Goal: Task Accomplishment & Management: Complete application form

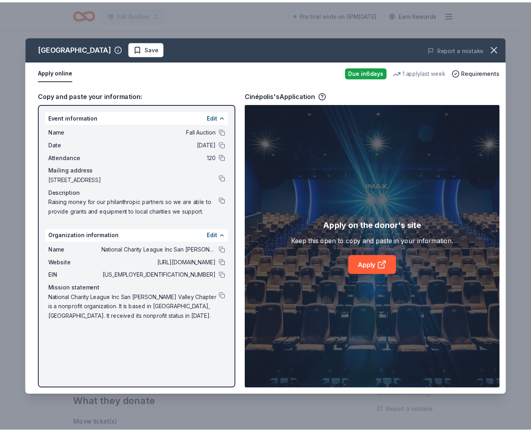
scroll to position [206, 0]
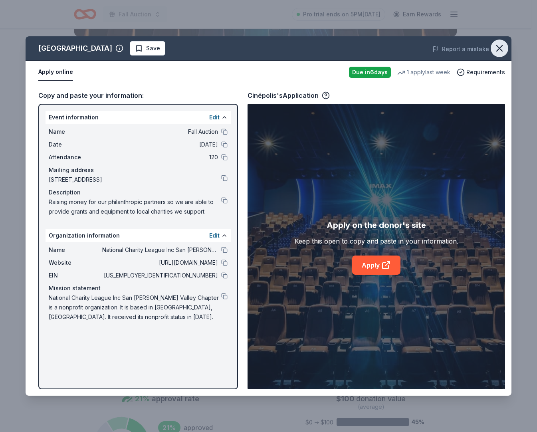
click at [495, 48] on icon "button" at bounding box center [499, 48] width 11 height 11
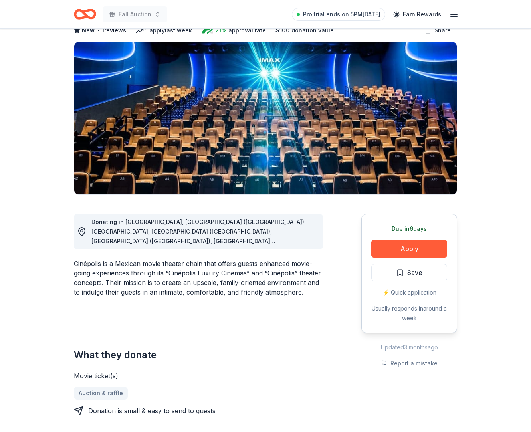
scroll to position [0, 0]
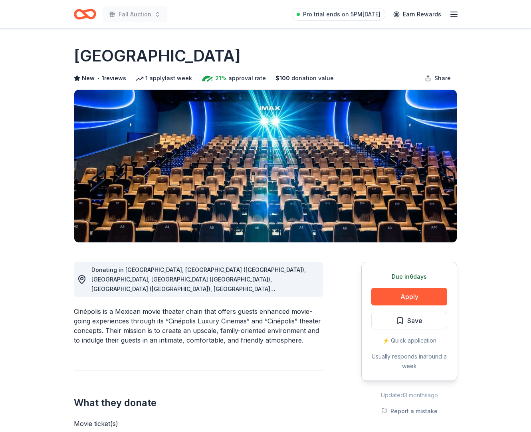
click at [91, 14] on icon "Home" at bounding box center [85, 14] width 22 height 19
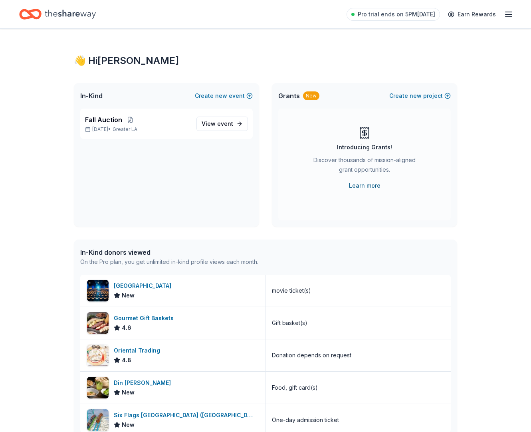
click at [353, 190] on link "Learn more" at bounding box center [365, 186] width 32 height 10
click at [83, 16] on icon "Home" at bounding box center [70, 14] width 51 height 9
click at [219, 127] on span "event" at bounding box center [225, 123] width 16 height 7
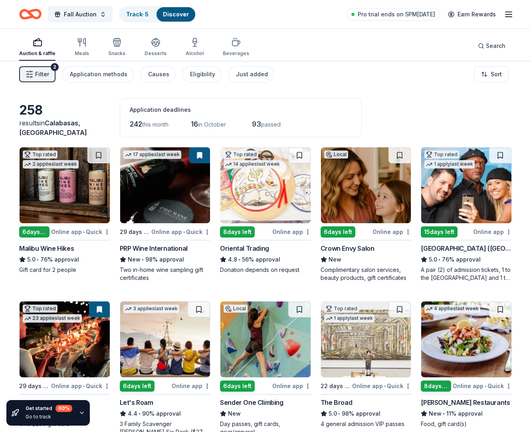
click at [252, 238] on div "8 days left" at bounding box center [237, 231] width 35 height 11
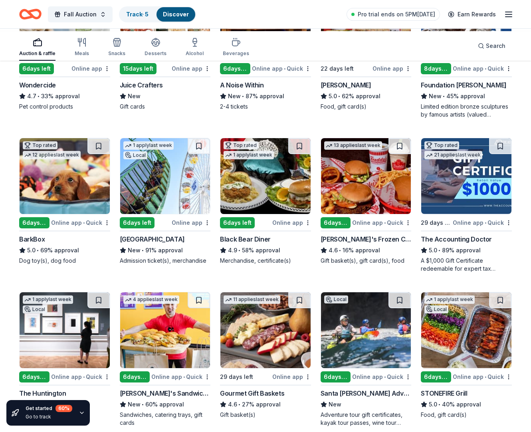
scroll to position [460, 0]
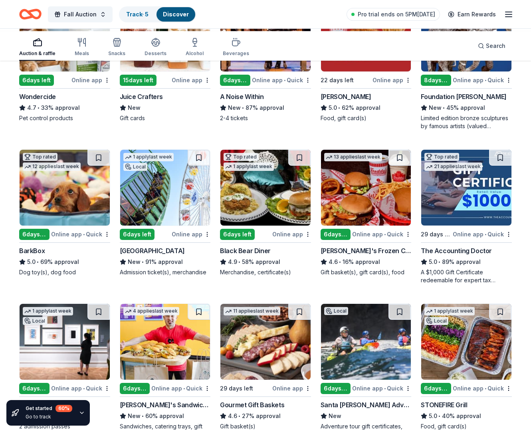
click at [472, 71] on img at bounding box center [466, 34] width 90 height 76
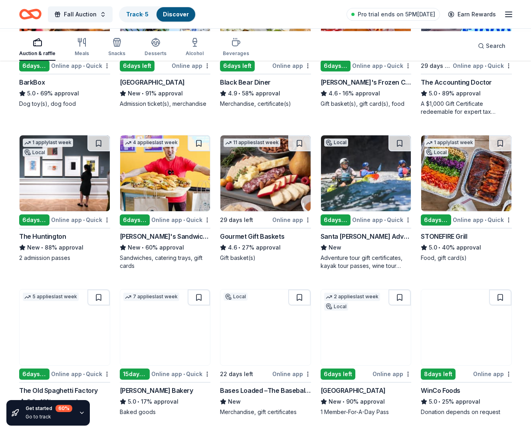
scroll to position [678, 0]
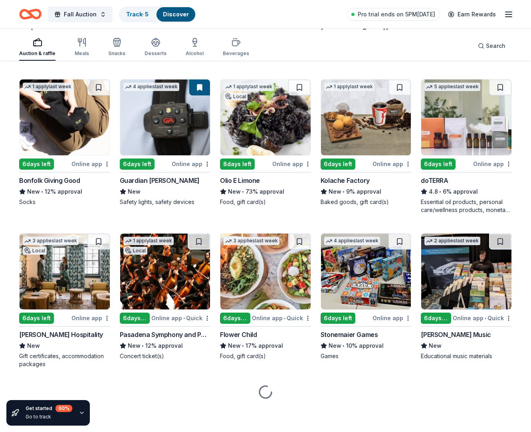
scroll to position [1641, 0]
click at [170, 155] on img at bounding box center [165, 117] width 90 height 76
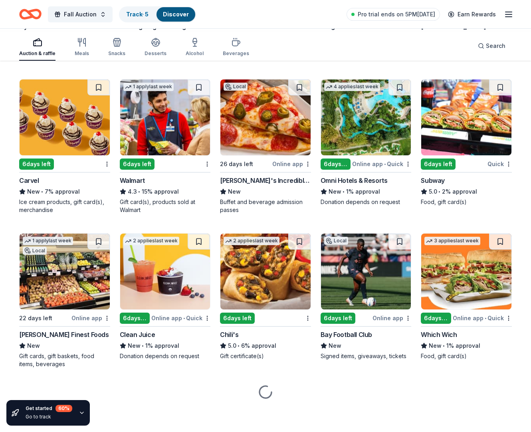
scroll to position [4576, 0]
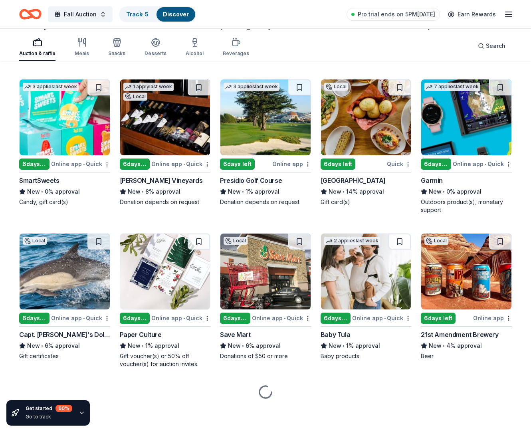
scroll to position [7602, 0]
click at [361, 155] on img at bounding box center [366, 117] width 90 height 76
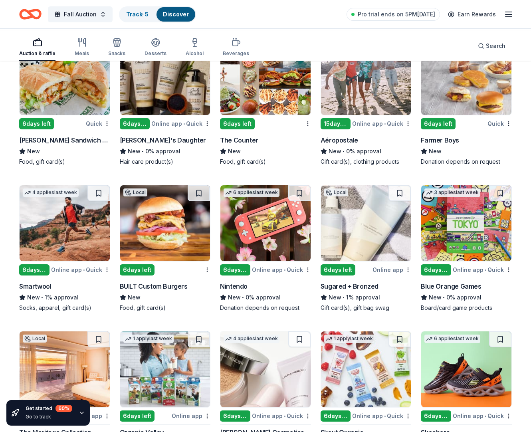
scroll to position [7328, 0]
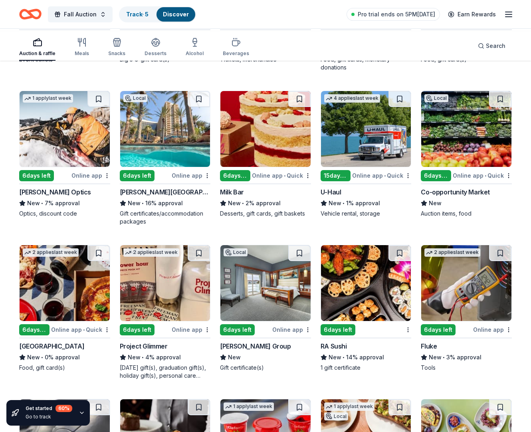
scroll to position [2949, 0]
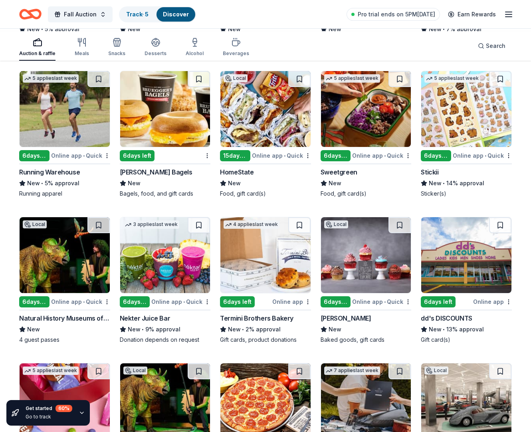
scroll to position [2224, 0]
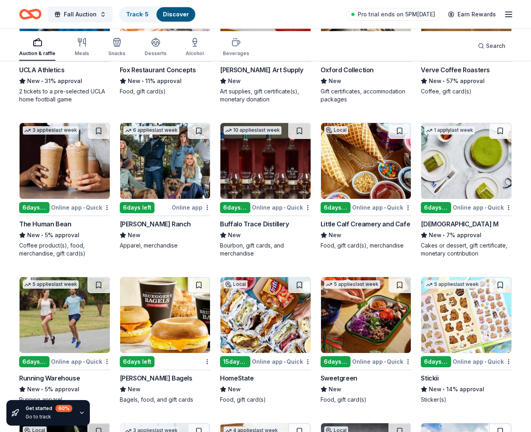
scroll to position [2018, 0]
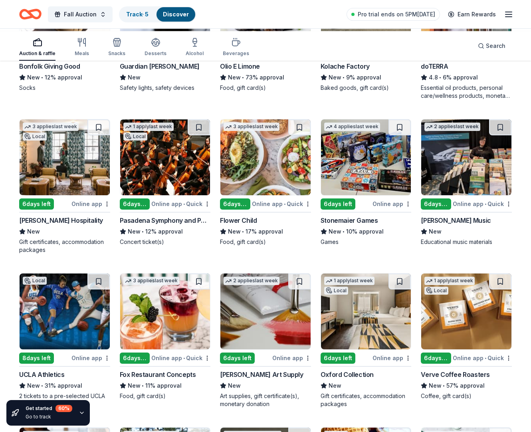
scroll to position [1748, 0]
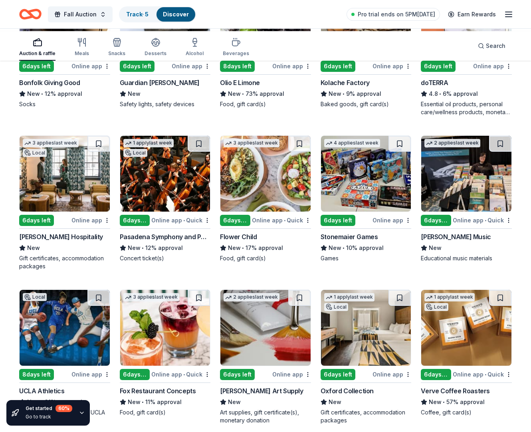
scroll to position [1688, 0]
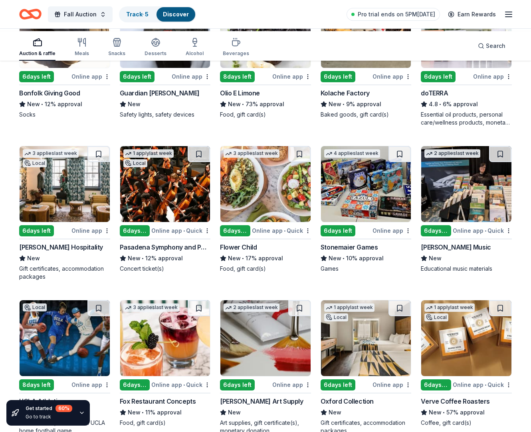
click at [478, 47] on div "Search" at bounding box center [492, 46] width 28 height 10
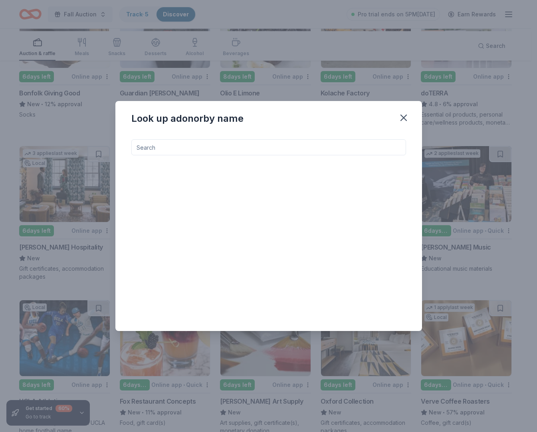
type input "y"
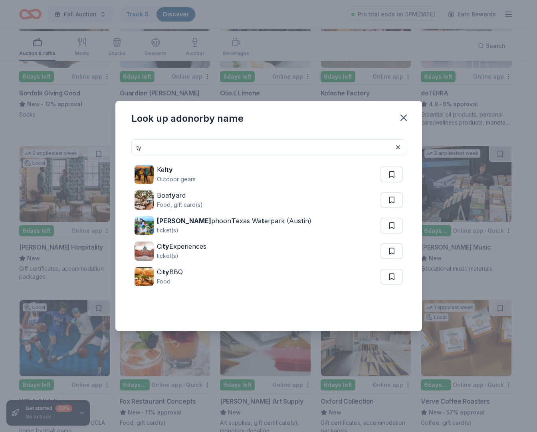
type input "t"
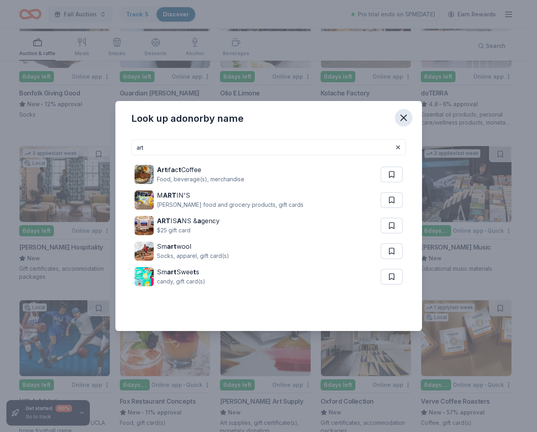
type input "art"
click at [409, 112] on icon "button" at bounding box center [403, 117] width 11 height 11
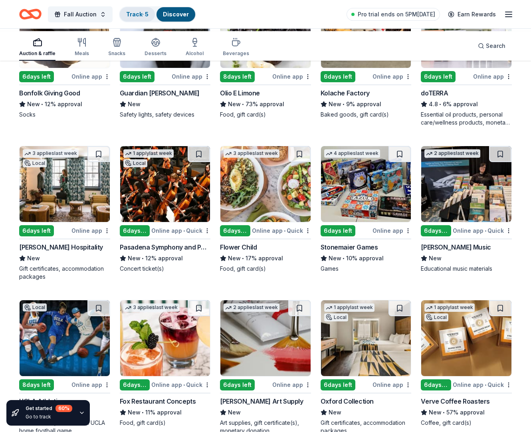
click at [149, 13] on link "Track · 5" at bounding box center [137, 14] width 22 height 7
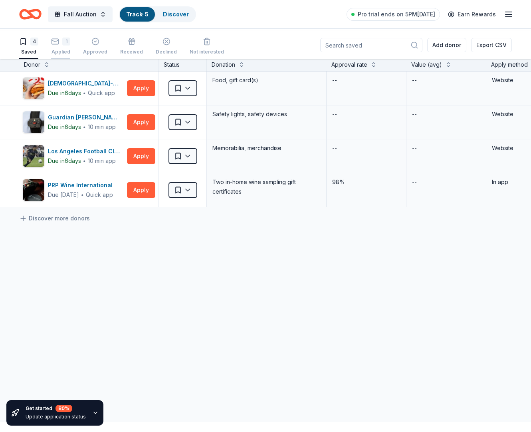
click at [70, 53] on div "Applied" at bounding box center [60, 52] width 19 height 6
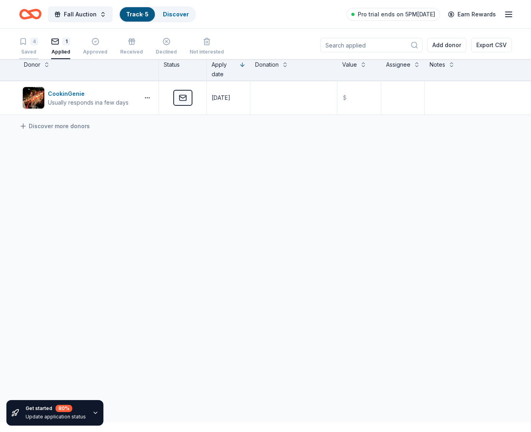
click at [36, 46] on div "4" at bounding box center [34, 42] width 8 height 8
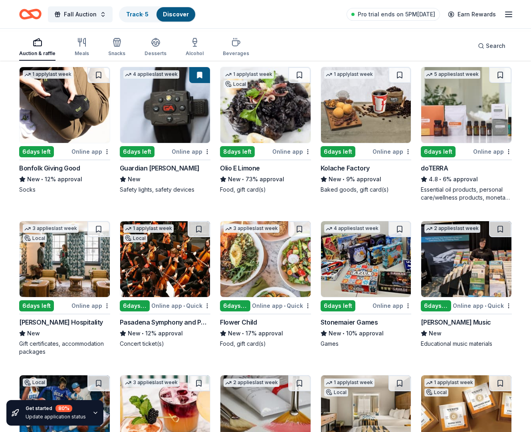
scroll to position [1638, 0]
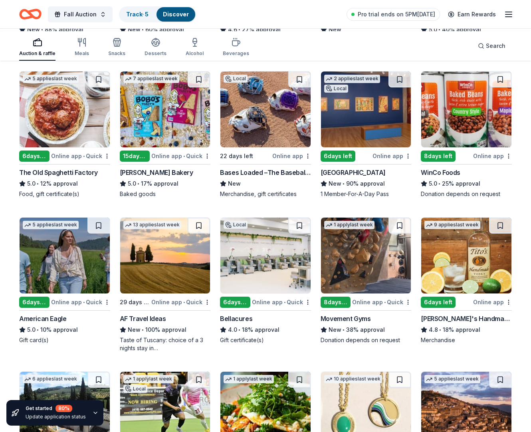
scroll to position [777, 0]
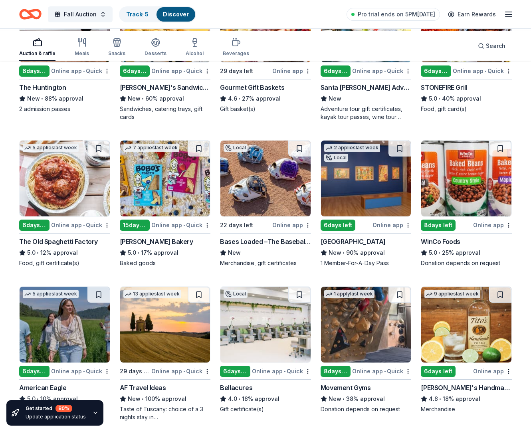
click at [455, 62] on img at bounding box center [466, 24] width 90 height 76
click at [158, 62] on img at bounding box center [165, 24] width 90 height 76
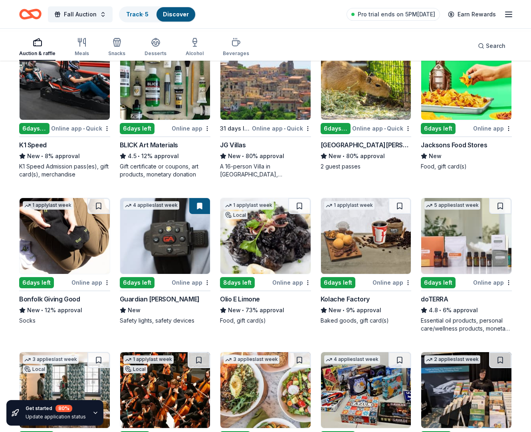
scroll to position [1472, 0]
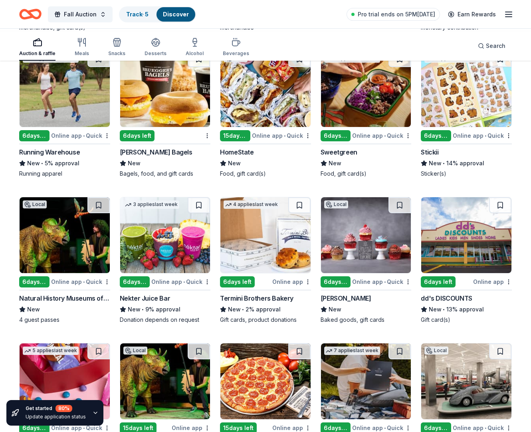
scroll to position [2181, 0]
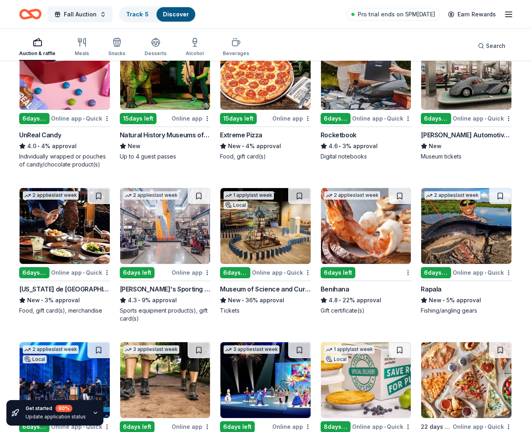
scroll to position [2569, 0]
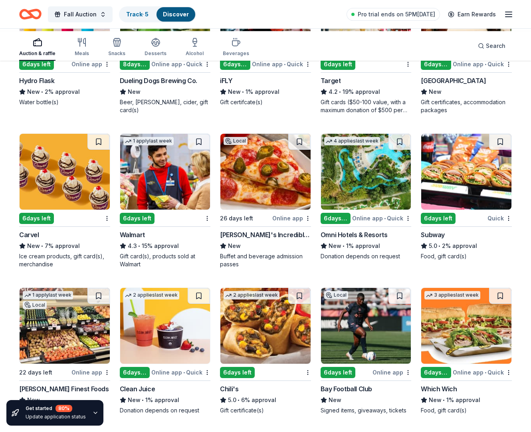
scroll to position [4006, 0]
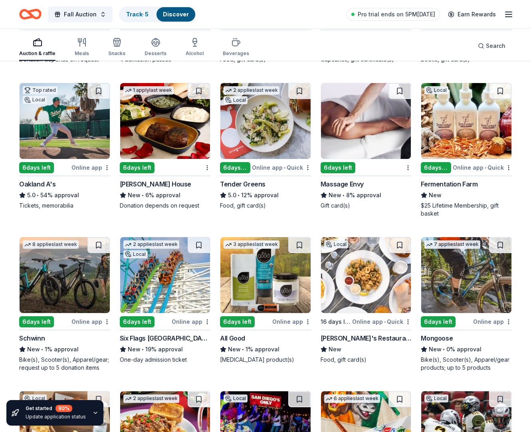
scroll to position [5092, 0]
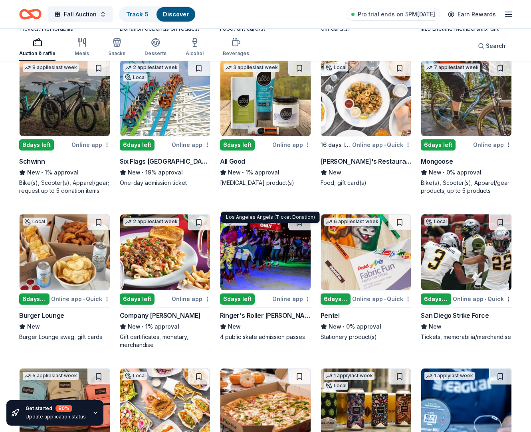
scroll to position [5285, 0]
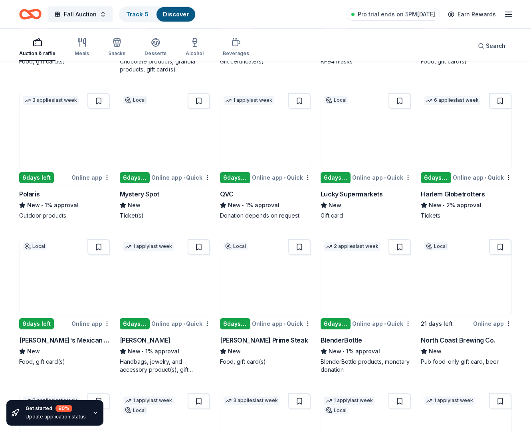
scroll to position [5880, 0]
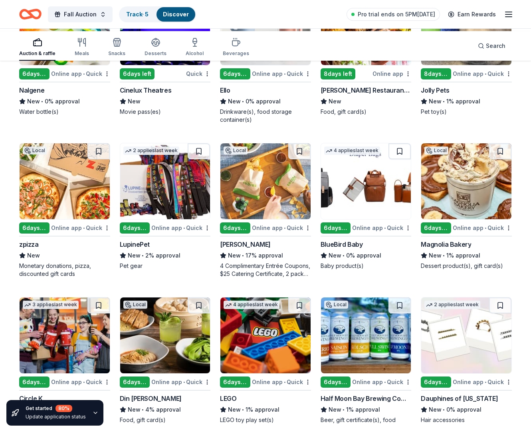
scroll to position [6889, 0]
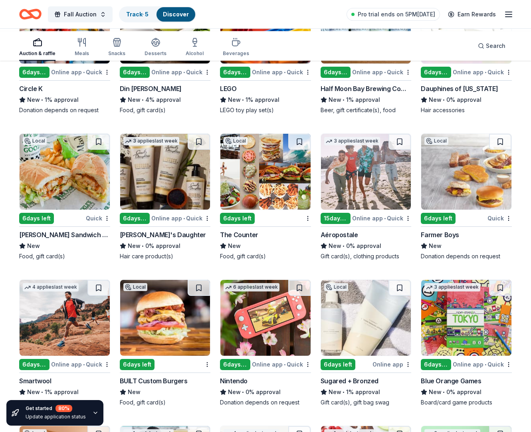
scroll to position [7217, 0]
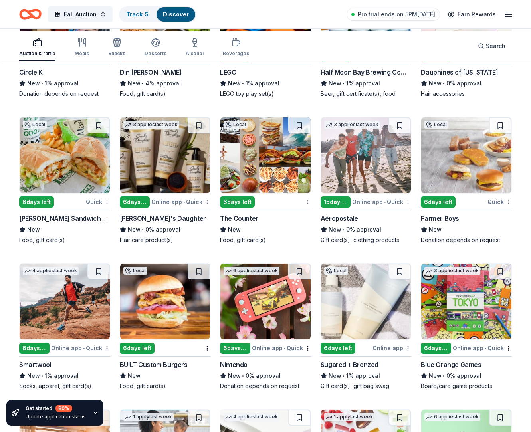
click at [478, 49] on div "Search" at bounding box center [492, 46] width 28 height 10
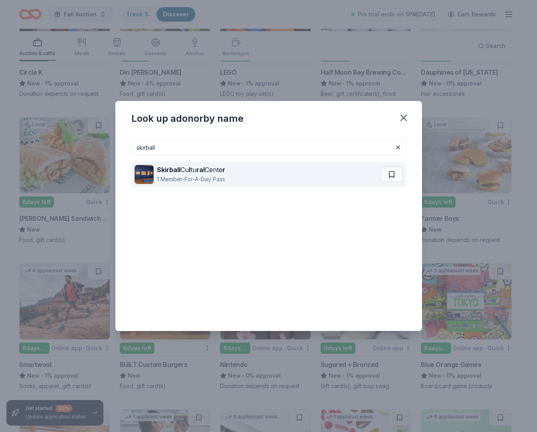
type input "skirball"
click at [169, 167] on strong "Skirball" at bounding box center [169, 170] width 24 height 8
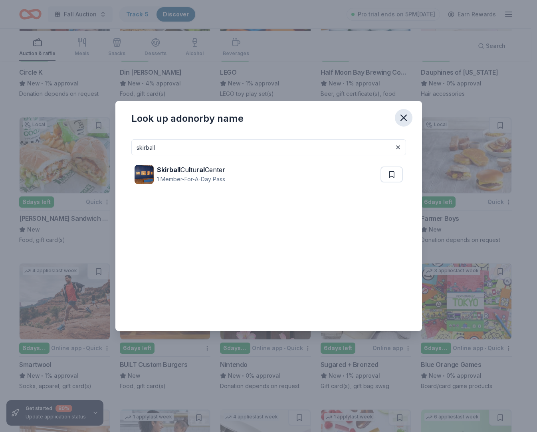
click at [409, 112] on icon "button" at bounding box center [403, 117] width 11 height 11
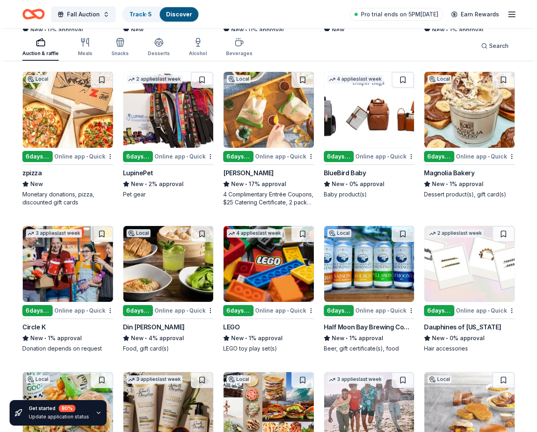
scroll to position [6685, 0]
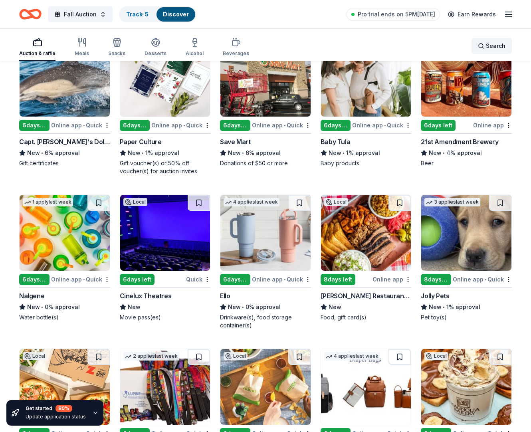
click at [478, 50] on div "Search" at bounding box center [492, 46] width 28 height 10
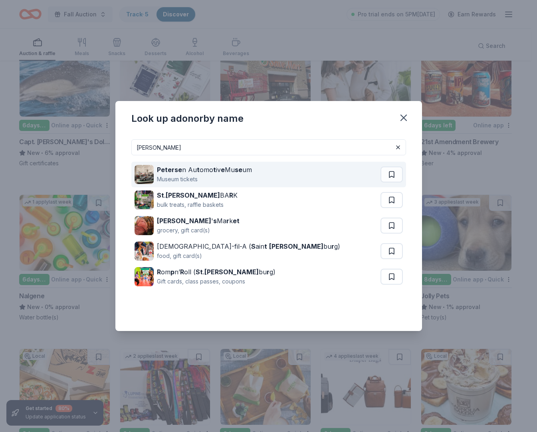
type input "peters"
click at [246, 166] on div "Peterse n Au t omo t iv e Mu se um" at bounding box center [204, 170] width 95 height 10
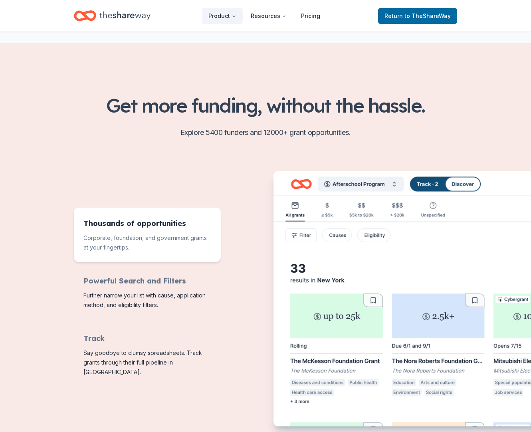
scroll to position [290, 0]
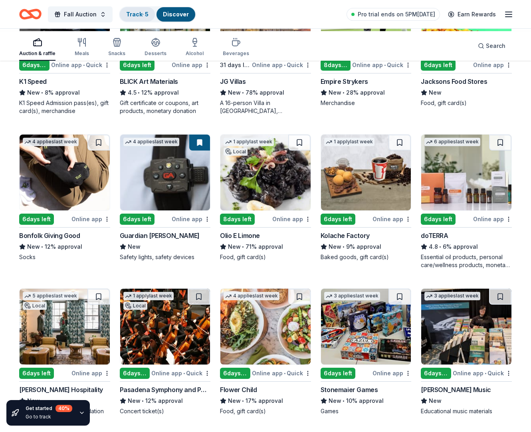
scroll to position [1546, 0]
click at [149, 15] on link "Track · 5" at bounding box center [137, 14] width 22 height 7
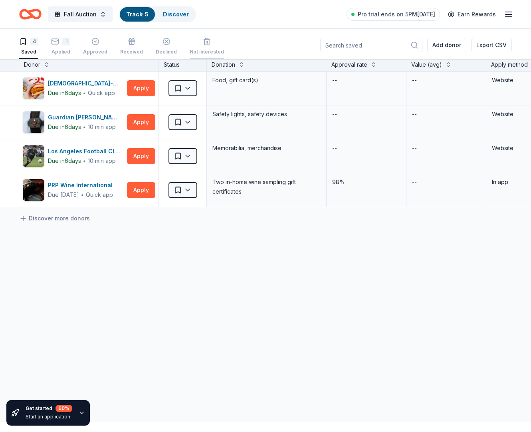
click at [224, 53] on div "Not interested" at bounding box center [207, 52] width 34 height 6
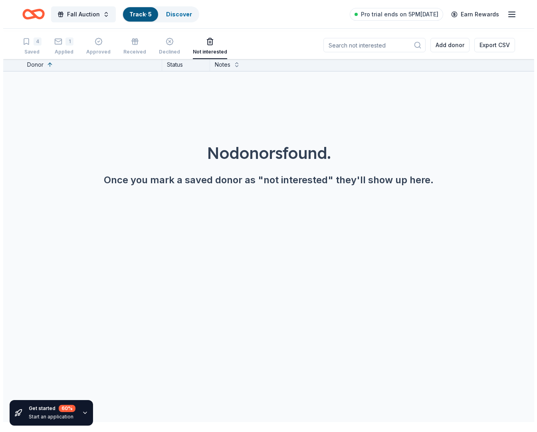
scroll to position [0, 26]
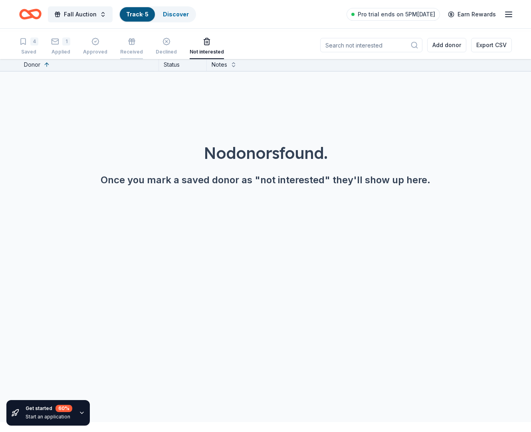
click at [137, 53] on div "Received" at bounding box center [131, 52] width 23 height 6
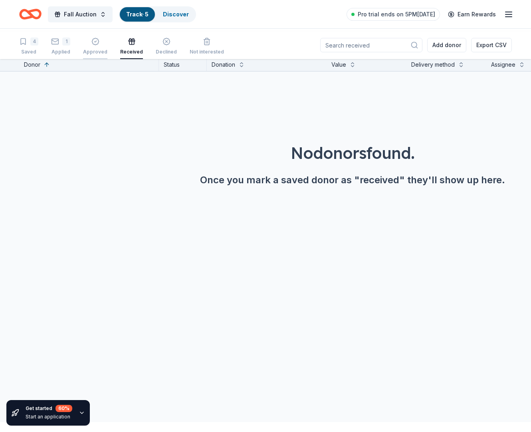
click at [85, 53] on div "Approved" at bounding box center [95, 52] width 24 height 6
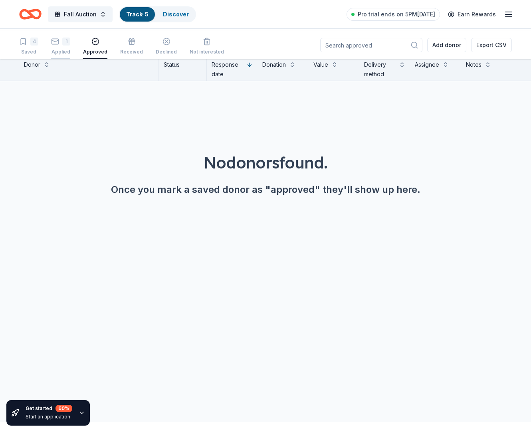
click at [51, 53] on div "Applied" at bounding box center [60, 52] width 19 height 6
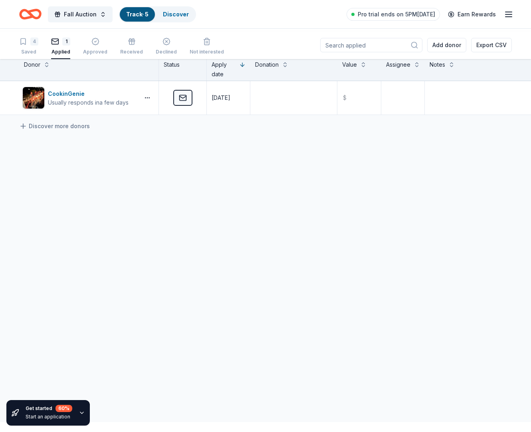
click at [149, 15] on link "Track · 5" at bounding box center [137, 14] width 22 height 7
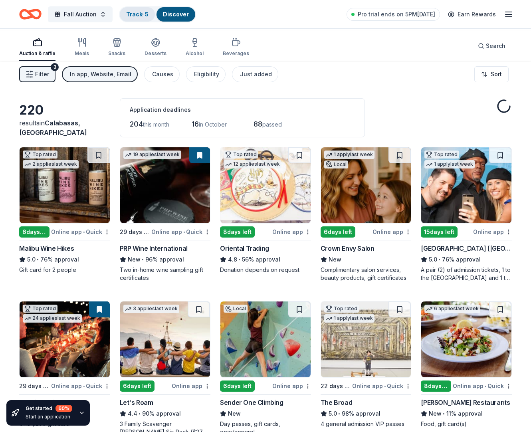
click at [149, 16] on link "Track · 5" at bounding box center [137, 14] width 22 height 7
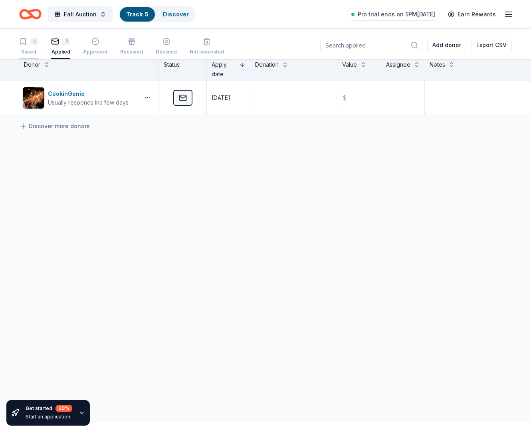
click at [34, 53] on div "Saved" at bounding box center [28, 52] width 19 height 6
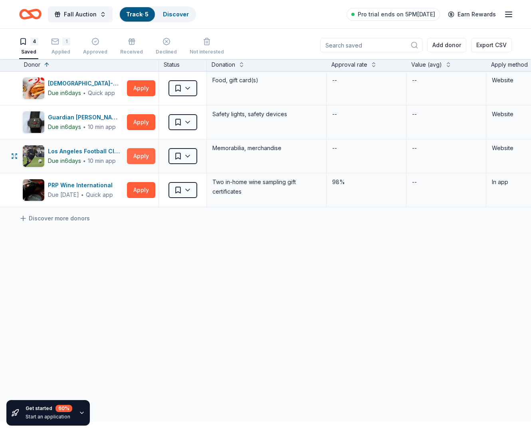
click at [141, 164] on button "Apply" at bounding box center [141, 156] width 28 height 16
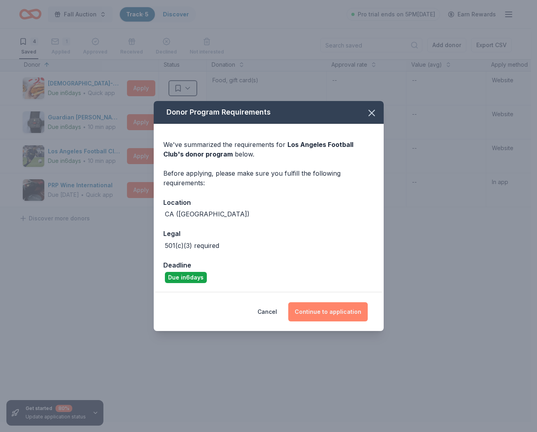
click at [309, 321] on button "Continue to application" at bounding box center [327, 311] width 79 height 19
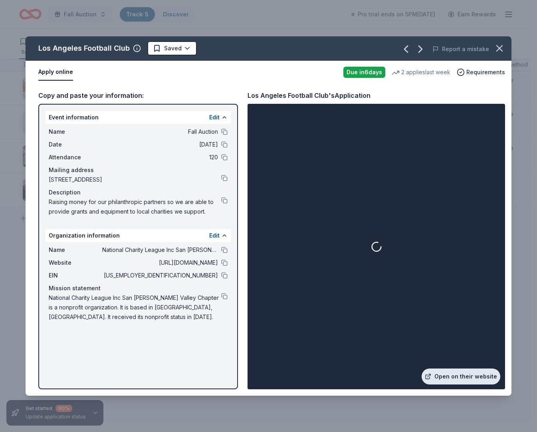
click at [434, 371] on link "Open on their website" at bounding box center [461, 376] width 79 height 16
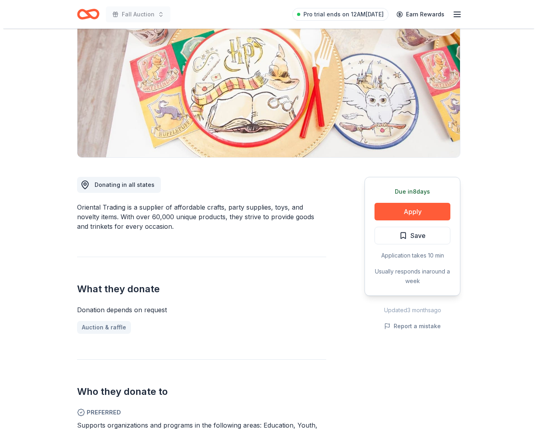
scroll to position [87, 0]
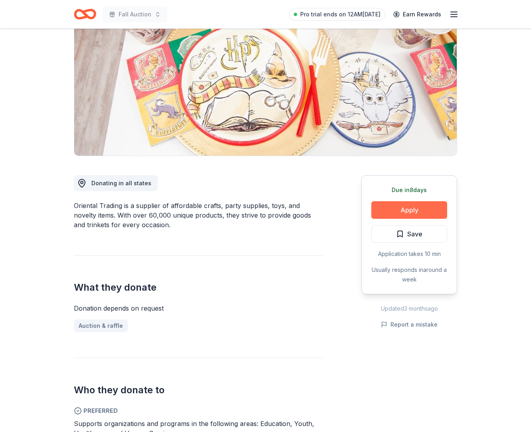
click at [381, 219] on button "Apply" at bounding box center [409, 210] width 76 height 18
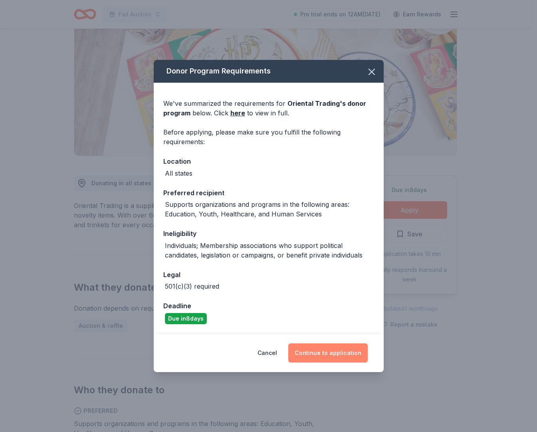
click at [319, 363] on button "Continue to application" at bounding box center [327, 352] width 79 height 19
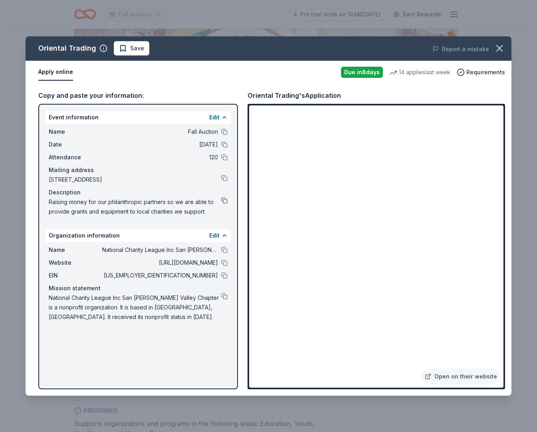
click at [223, 204] on button at bounding box center [224, 200] width 6 height 6
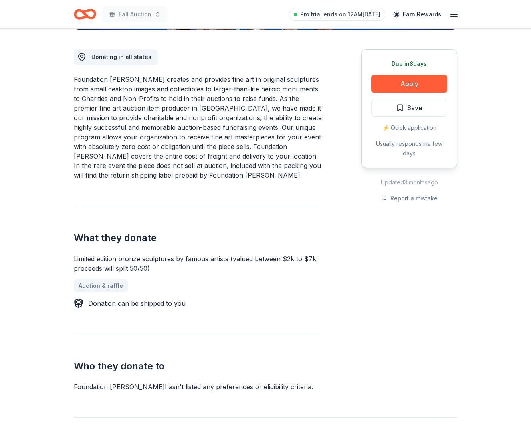
scroll to position [214, 0]
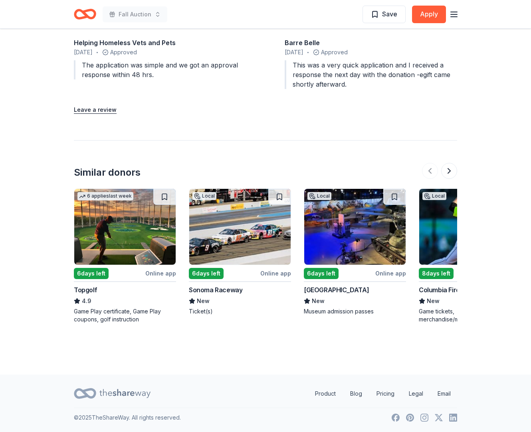
scroll to position [1155, 0]
click at [116, 226] on img at bounding box center [124, 227] width 101 height 76
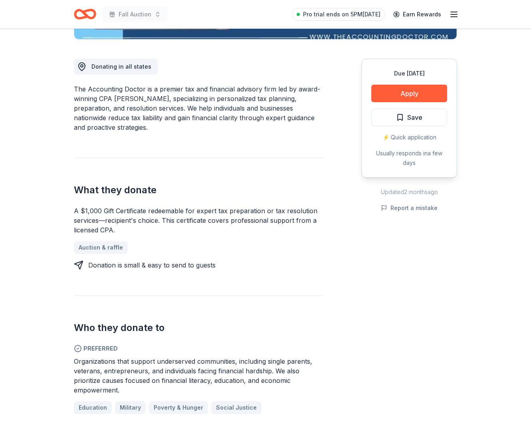
scroll to position [0, 0]
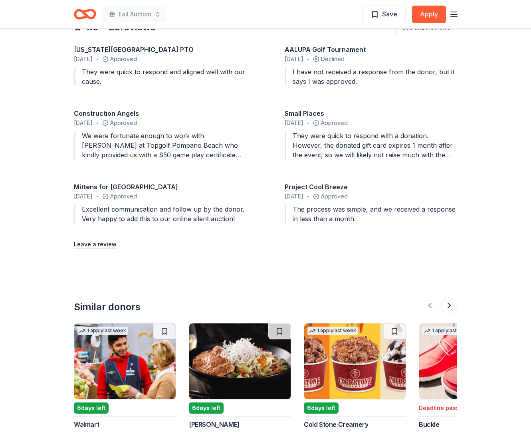
scroll to position [911, 0]
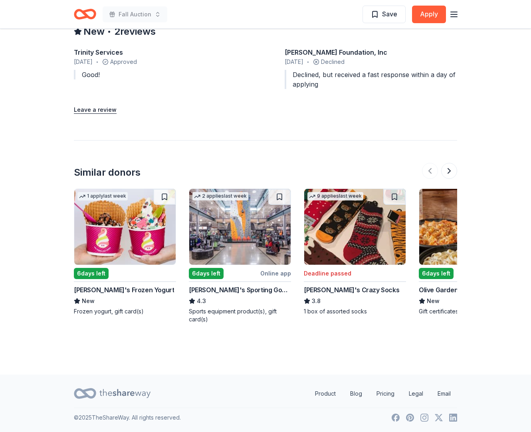
scroll to position [929, 0]
click at [255, 204] on img at bounding box center [239, 227] width 101 height 76
click at [130, 211] on img at bounding box center [124, 227] width 101 height 76
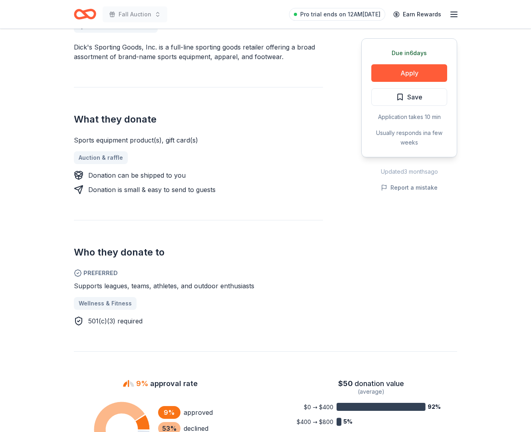
scroll to position [247, 0]
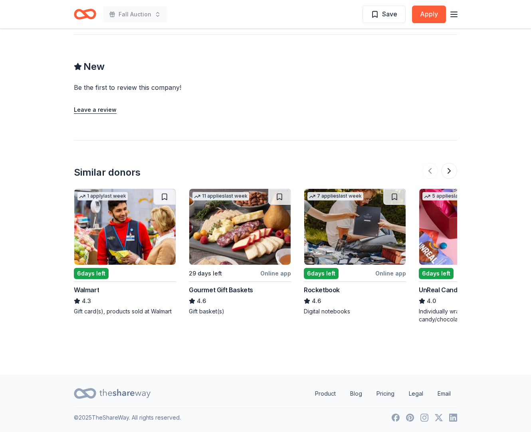
scroll to position [925, 0]
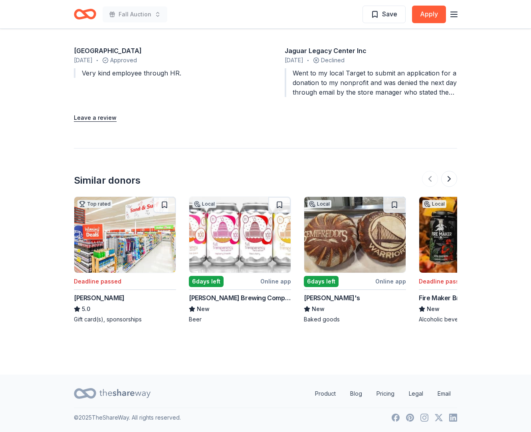
scroll to position [1054, 0]
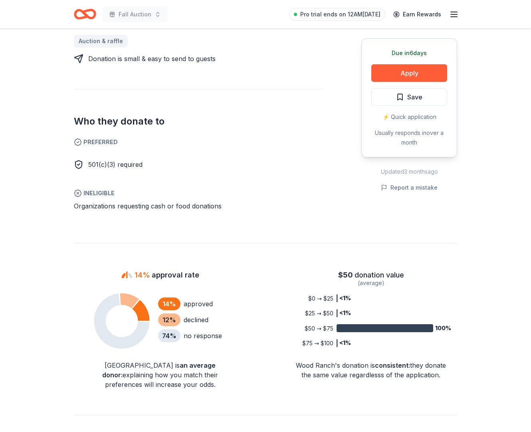
scroll to position [521, 0]
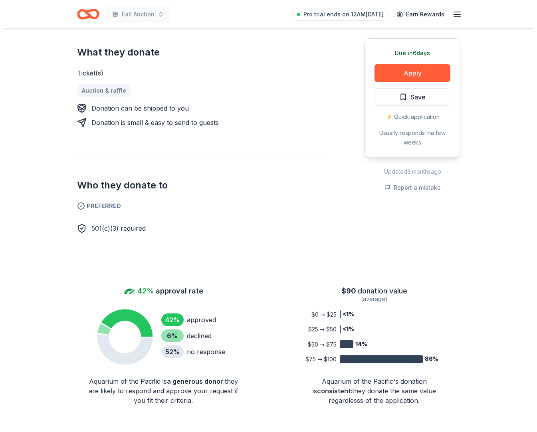
scroll to position [248, 0]
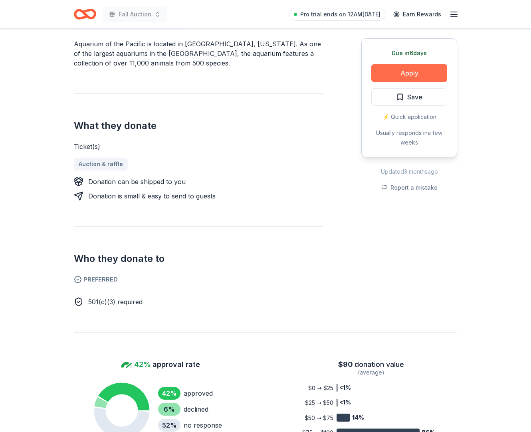
click at [393, 82] on button "Apply" at bounding box center [409, 73] width 76 height 18
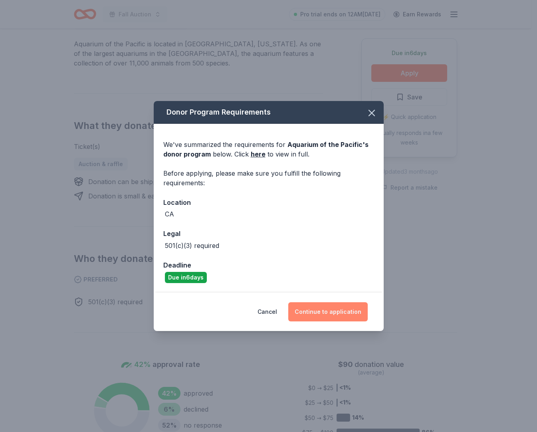
click at [325, 321] on button "Continue to application" at bounding box center [327, 311] width 79 height 19
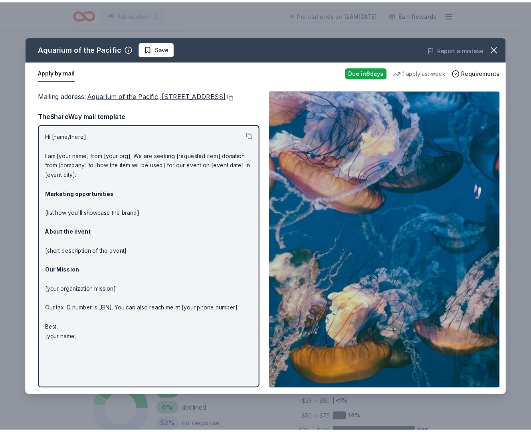
scroll to position [107, 0]
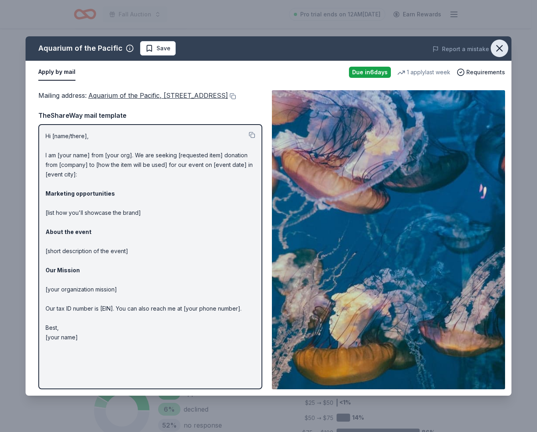
click at [497, 50] on icon "button" at bounding box center [499, 48] width 11 height 11
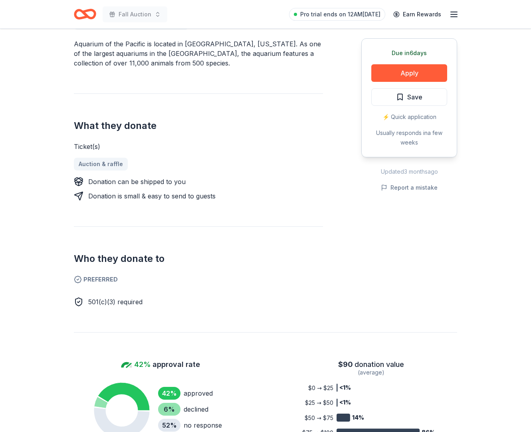
click at [310, 115] on div "Donating in CA Aquarium of the Pacific is located in [GEOGRAPHIC_DATA], [US_STA…" at bounding box center [265, 150] width 383 height 312
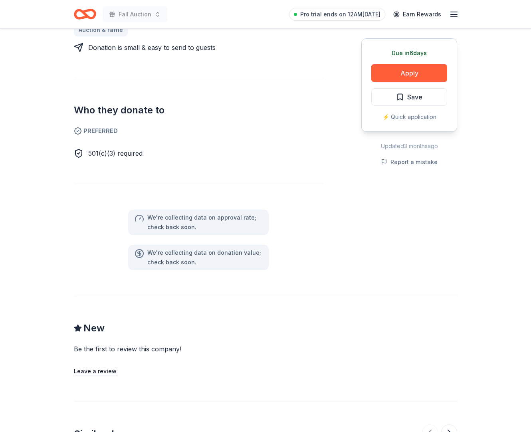
scroll to position [450, 0]
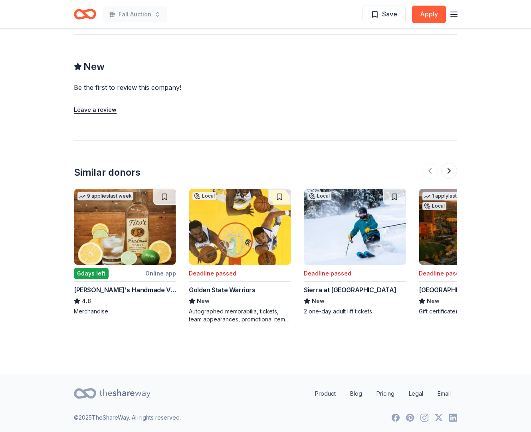
scroll to position [923, 0]
click at [448, 163] on button at bounding box center [449, 171] width 16 height 16
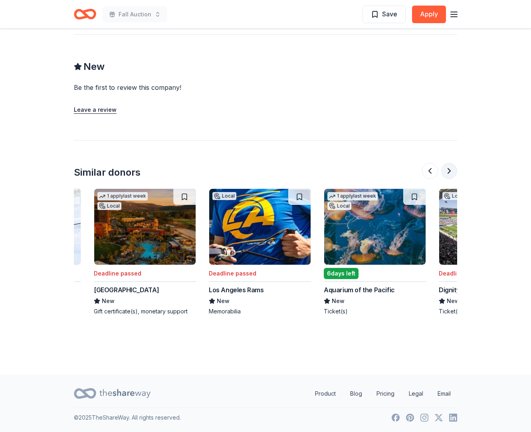
scroll to position [0, 388]
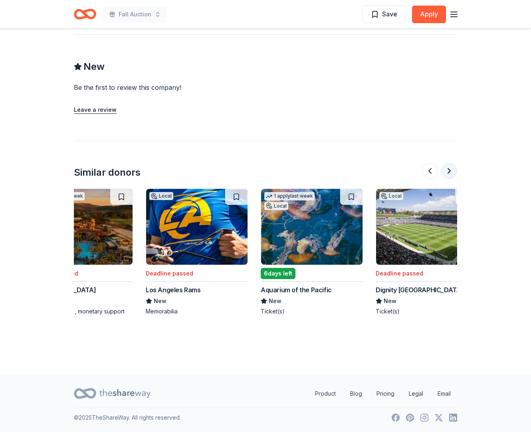
click at [444, 163] on button at bounding box center [449, 171] width 16 height 16
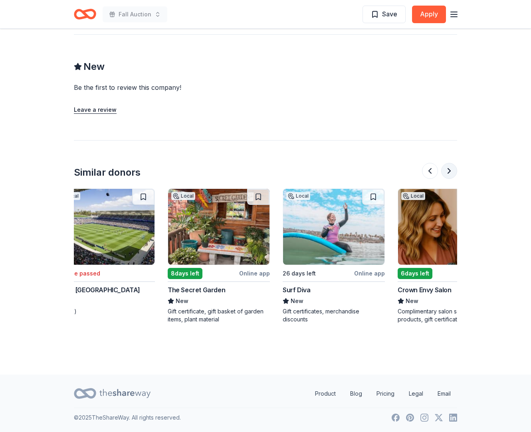
scroll to position [0, 776]
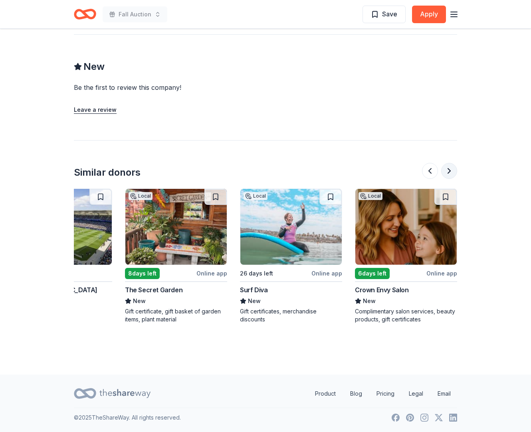
click at [444, 163] on button at bounding box center [449, 171] width 16 height 16
click at [444, 163] on div at bounding box center [439, 171] width 35 height 16
click at [283, 213] on img at bounding box center [290, 227] width 101 height 76
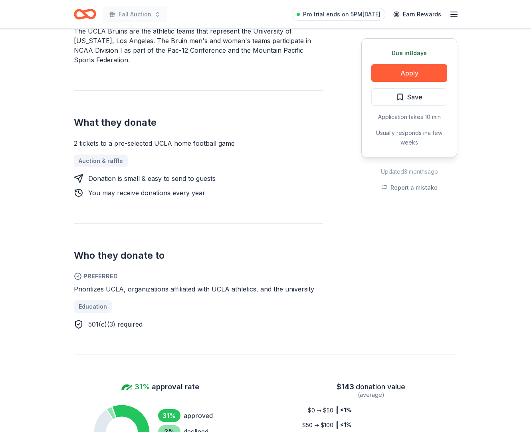
scroll to position [260, 0]
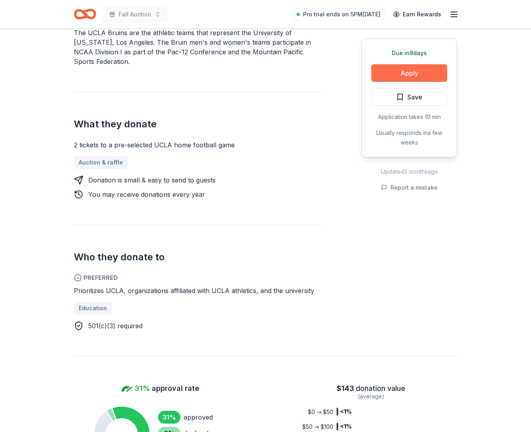
click at [393, 81] on button "Apply" at bounding box center [409, 73] width 76 height 18
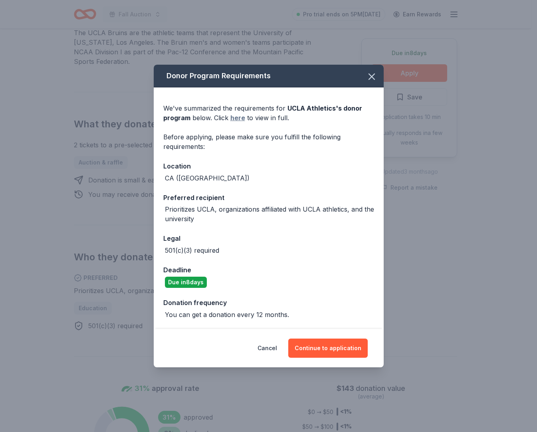
click at [230, 113] on link "here" at bounding box center [237, 118] width 15 height 10
click at [377, 71] on icon "button" at bounding box center [371, 76] width 11 height 11
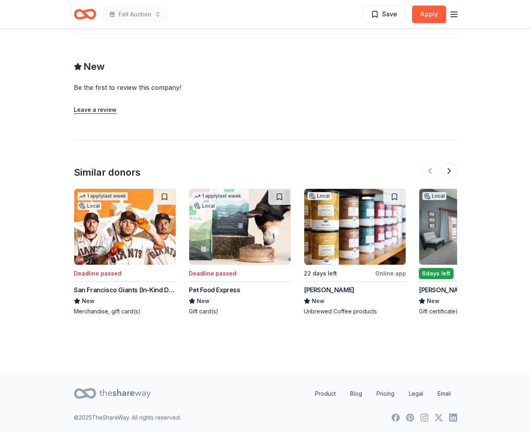
scroll to position [829, 0]
click at [447, 163] on button at bounding box center [449, 171] width 16 height 16
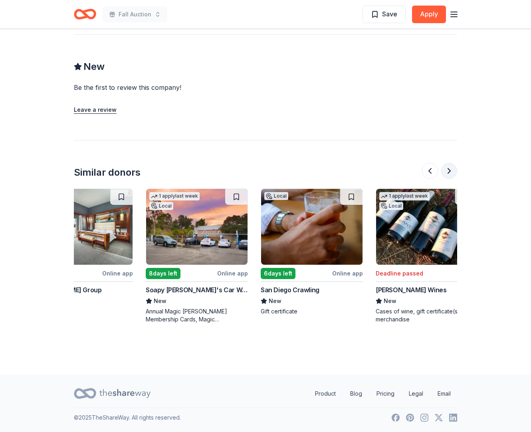
click at [447, 163] on button at bounding box center [449, 171] width 16 height 16
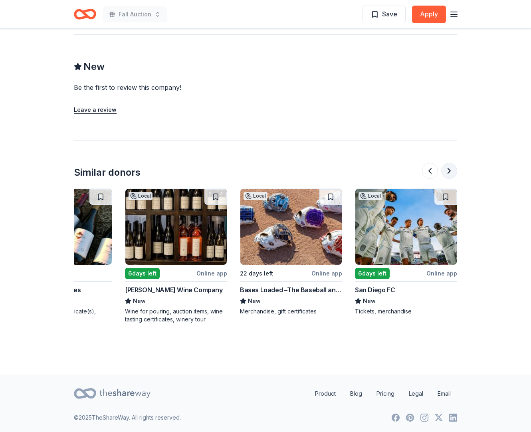
click at [447, 163] on button at bounding box center [449, 171] width 16 height 16
click at [447, 163] on div at bounding box center [439, 171] width 35 height 16
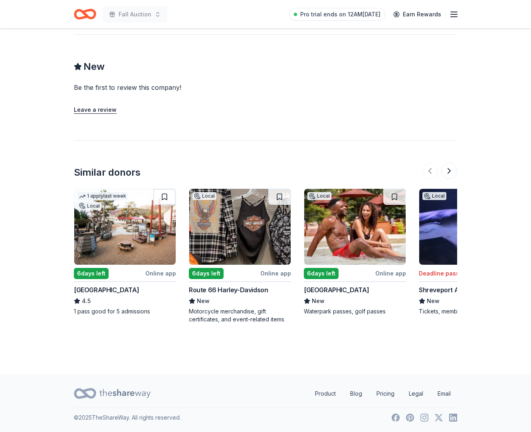
scroll to position [739, 0]
click at [449, 179] on button at bounding box center [449, 171] width 16 height 16
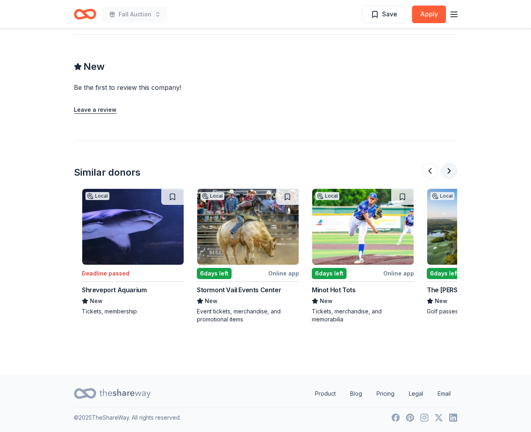
scroll to position [0, 388]
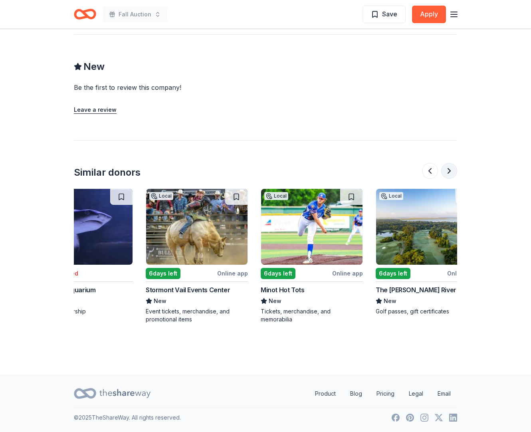
click at [449, 179] on button at bounding box center [449, 171] width 16 height 16
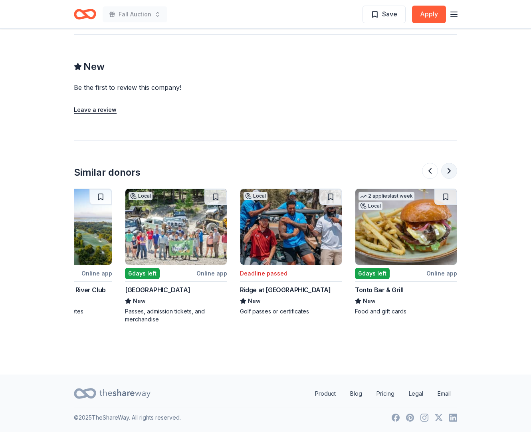
click at [449, 179] on button at bounding box center [449, 171] width 16 height 16
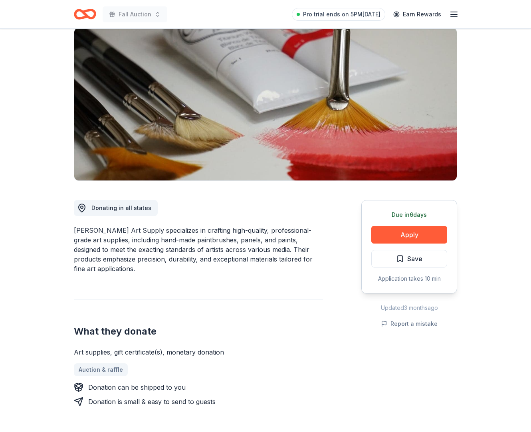
scroll to position [135, 0]
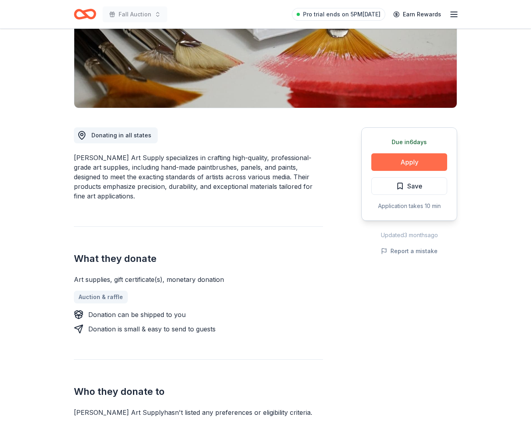
click at [394, 171] on button "Apply" at bounding box center [409, 162] width 76 height 18
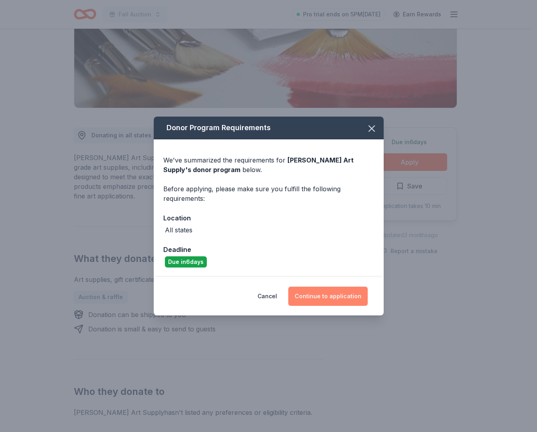
click at [320, 306] on button "Continue to application" at bounding box center [327, 296] width 79 height 19
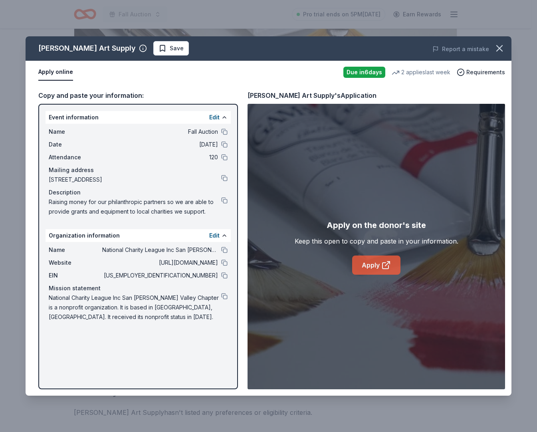
click at [366, 271] on link "Apply" at bounding box center [376, 265] width 48 height 19
click at [494, 51] on icon "button" at bounding box center [499, 48] width 11 height 11
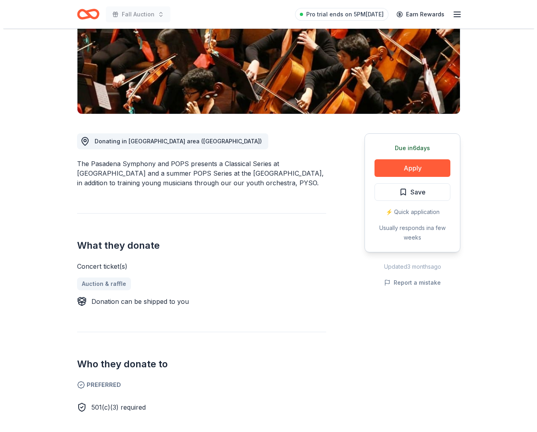
scroll to position [24, 0]
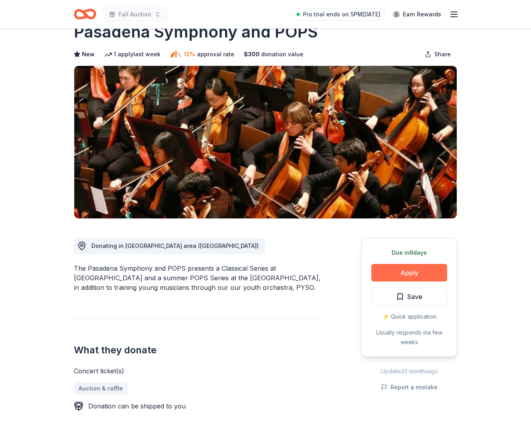
click at [392, 281] on button "Apply" at bounding box center [409, 273] width 76 height 18
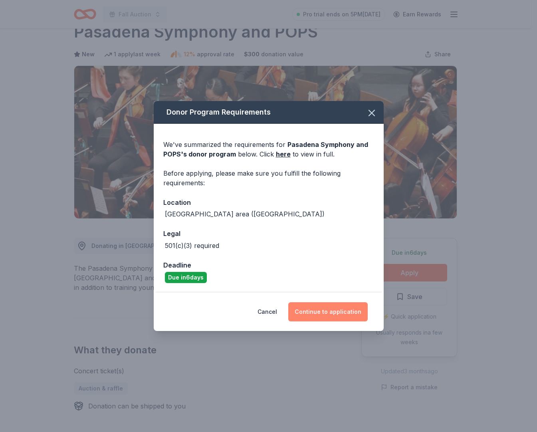
click at [314, 321] on button "Continue to application" at bounding box center [327, 311] width 79 height 19
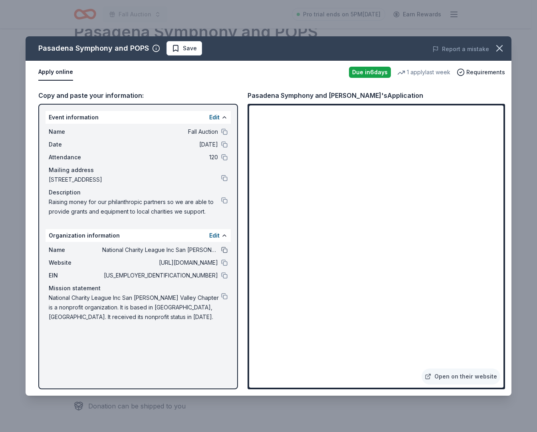
click at [221, 253] on button at bounding box center [224, 250] width 6 height 6
click at [221, 279] on button at bounding box center [224, 275] width 6 height 6
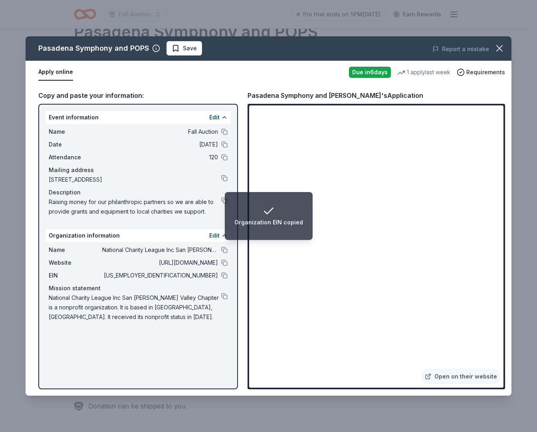
scroll to position [0, 0]
click at [222, 148] on button at bounding box center [224, 144] width 6 height 6
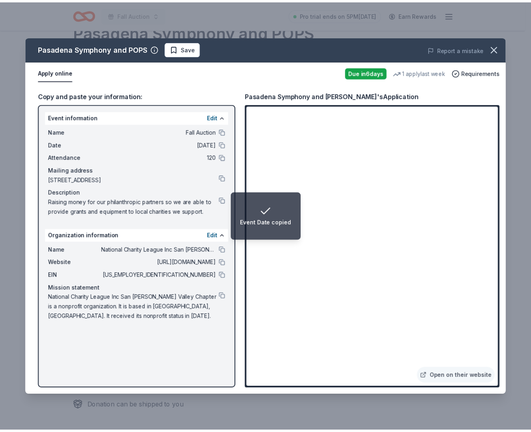
scroll to position [46, 0]
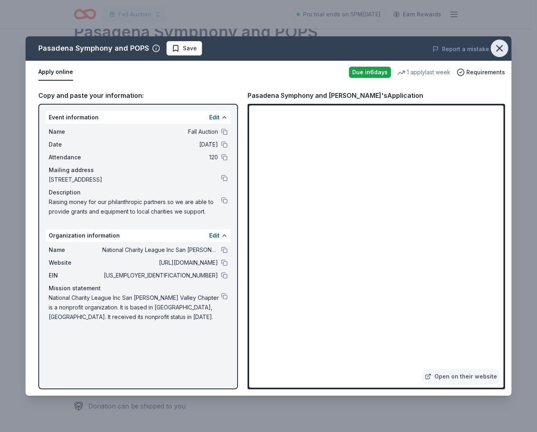
click at [497, 48] on icon "button" at bounding box center [500, 49] width 6 height 6
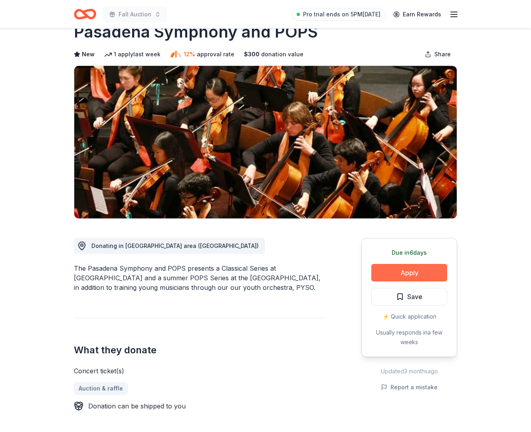
click at [398, 281] on button "Apply" at bounding box center [409, 273] width 76 height 18
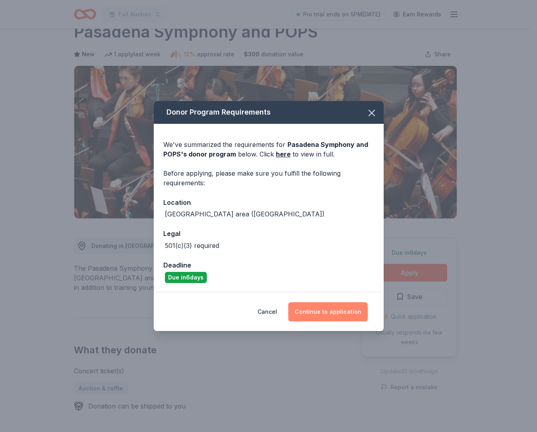
click at [317, 321] on button "Continue to application" at bounding box center [327, 311] width 79 height 19
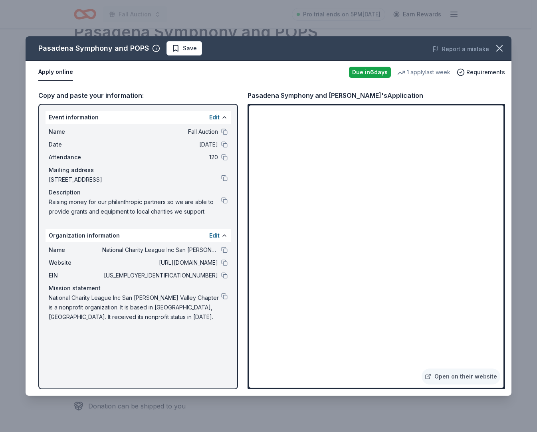
drag, startPoint x: 222, startPoint y: 323, endPoint x: 234, endPoint y: 299, distance: 26.8
click at [222, 253] on button at bounding box center [224, 250] width 6 height 6
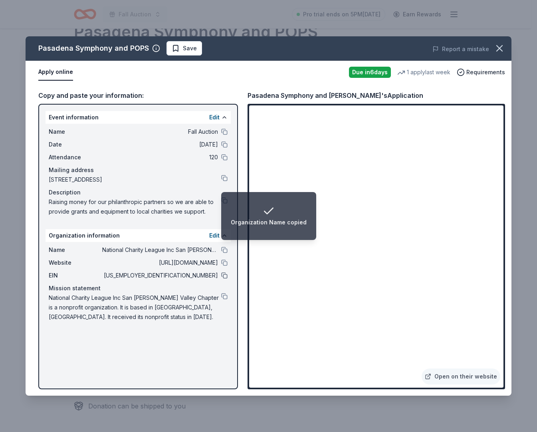
click at [221, 279] on button at bounding box center [224, 275] width 6 height 6
click at [221, 148] on button at bounding box center [224, 144] width 6 height 6
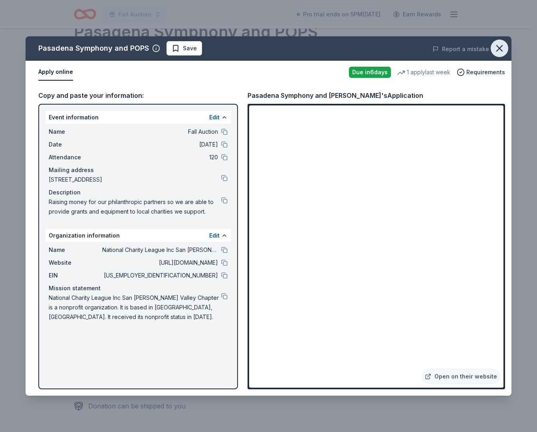
click at [494, 50] on icon "button" at bounding box center [499, 48] width 11 height 11
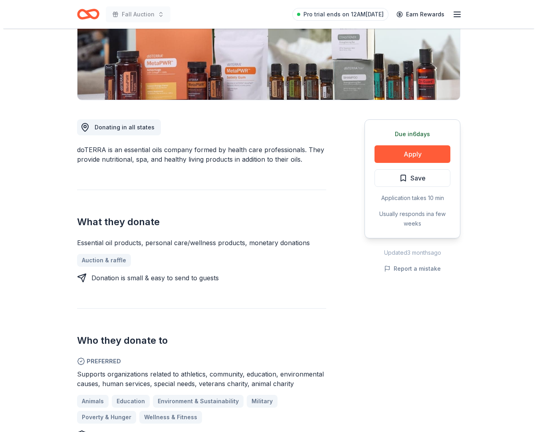
scroll to position [141, 0]
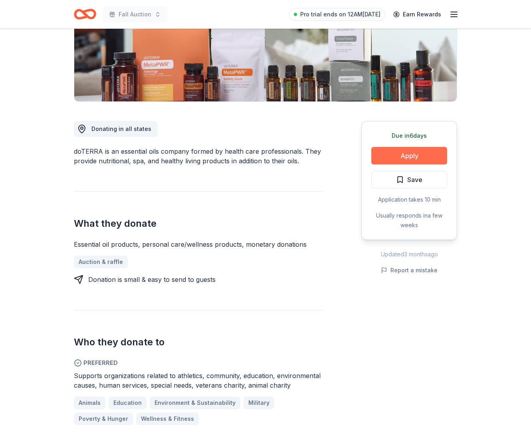
click at [385, 164] on button "Apply" at bounding box center [409, 156] width 76 height 18
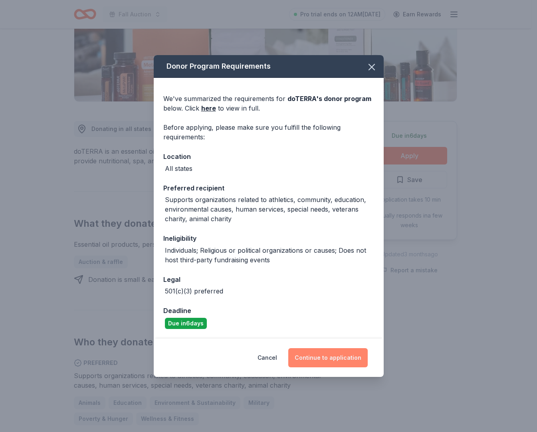
click at [305, 367] on button "Continue to application" at bounding box center [327, 357] width 79 height 19
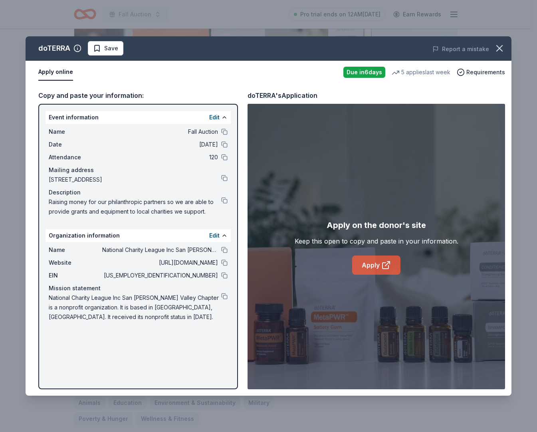
click at [380, 271] on link "Apply" at bounding box center [376, 265] width 48 height 19
click at [221, 253] on button at bounding box center [224, 250] width 6 height 6
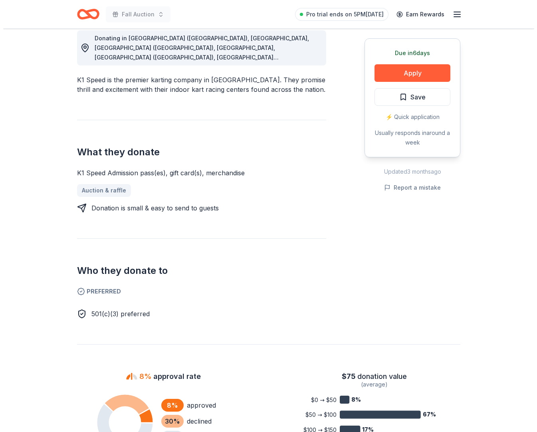
scroll to position [71, 0]
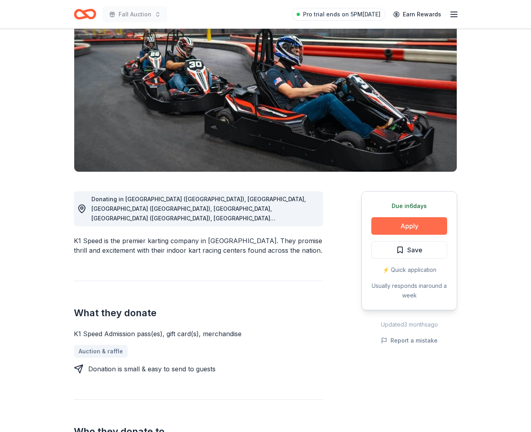
click at [387, 235] on button "Apply" at bounding box center [409, 226] width 76 height 18
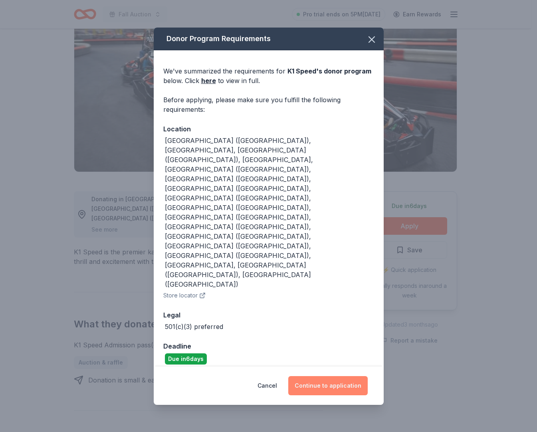
click at [325, 376] on button "Continue to application" at bounding box center [327, 385] width 79 height 19
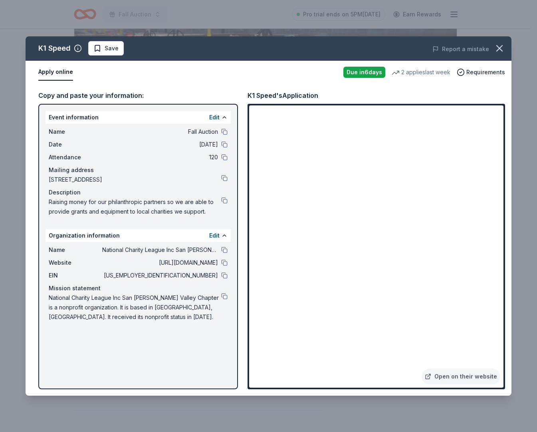
click at [221, 253] on button at bounding box center [224, 250] width 6 height 6
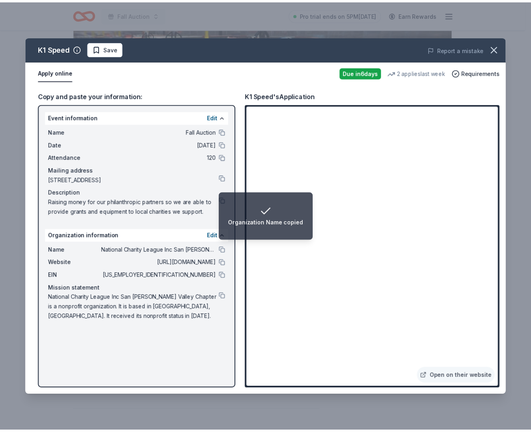
scroll to position [30, 0]
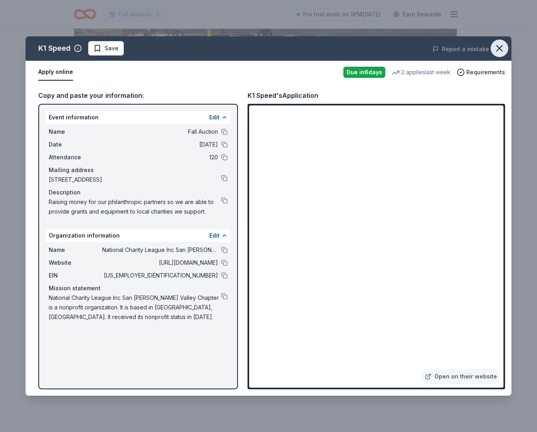
click at [497, 47] on icon "button" at bounding box center [500, 49] width 6 height 6
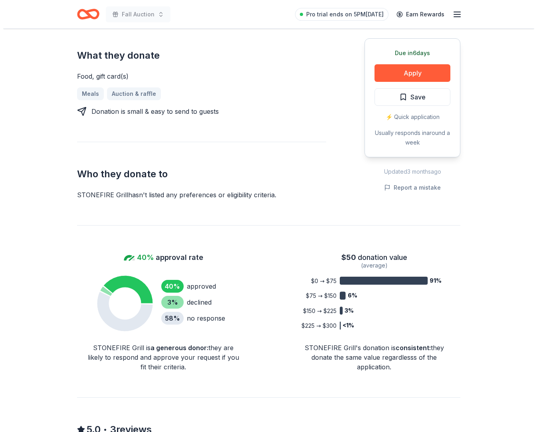
scroll to position [248, 0]
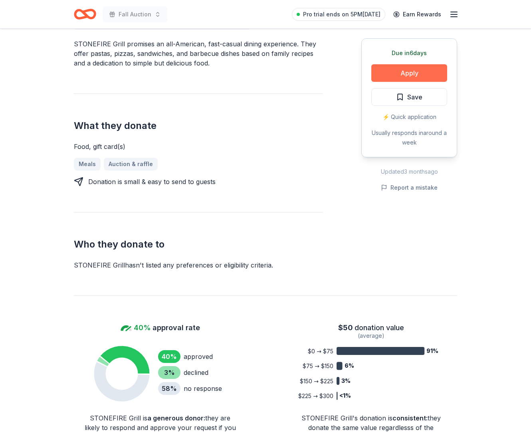
click at [387, 82] on button "Apply" at bounding box center [409, 73] width 76 height 18
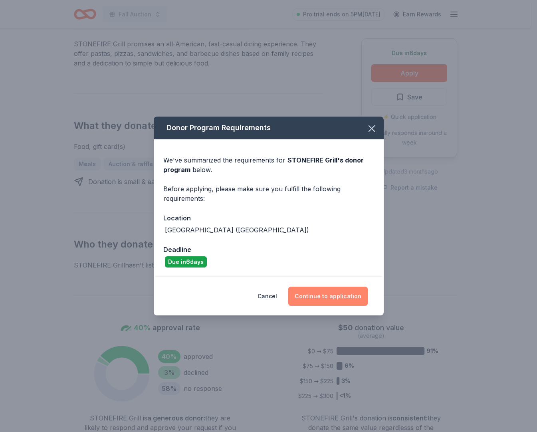
click at [325, 306] on button "Continue to application" at bounding box center [327, 296] width 79 height 19
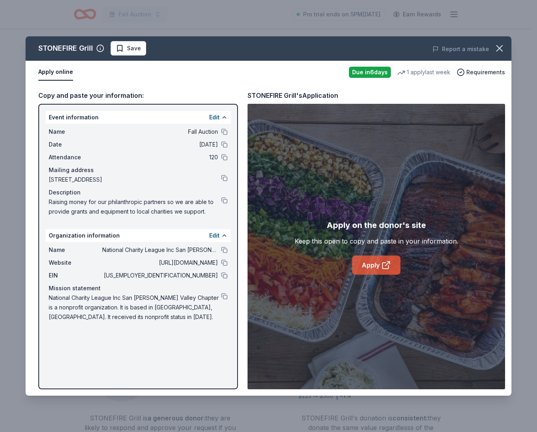
click at [376, 271] on link "Apply" at bounding box center [376, 265] width 48 height 19
click at [222, 253] on button at bounding box center [224, 250] width 6 height 6
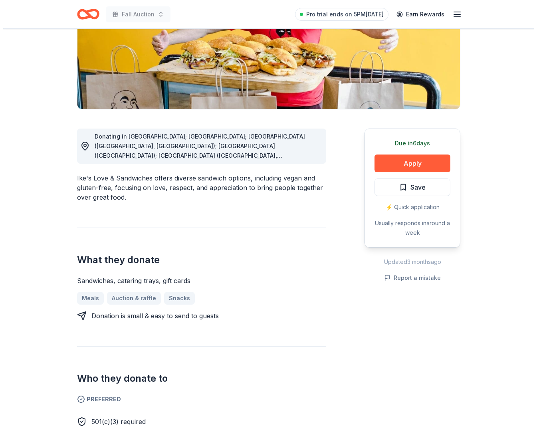
scroll to position [63, 0]
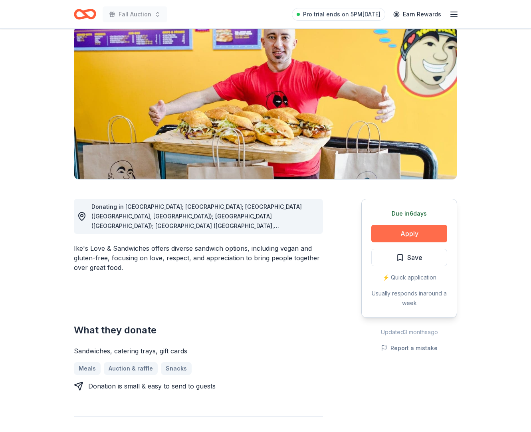
click at [393, 242] on button "Apply" at bounding box center [409, 234] width 76 height 18
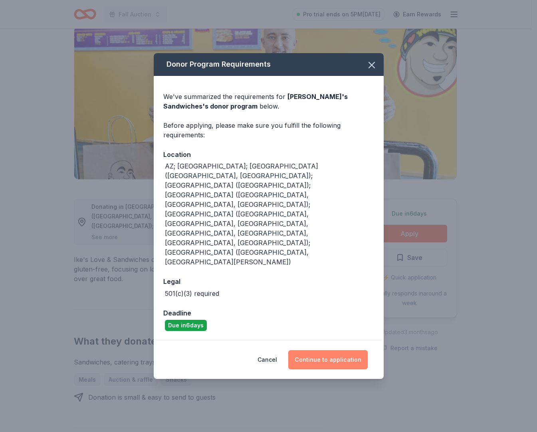
click at [306, 350] on button "Continue to application" at bounding box center [327, 359] width 79 height 19
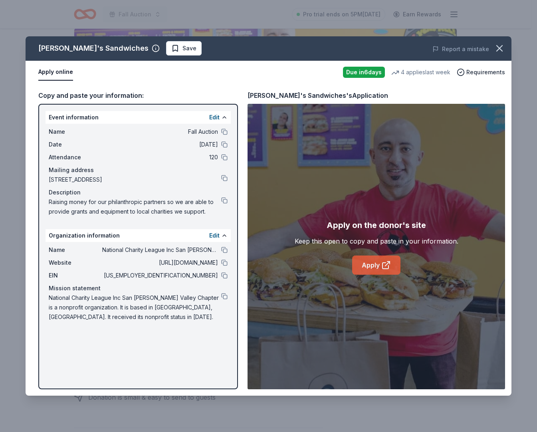
click at [373, 271] on link "Apply" at bounding box center [376, 265] width 48 height 19
click at [222, 253] on button at bounding box center [224, 250] width 6 height 6
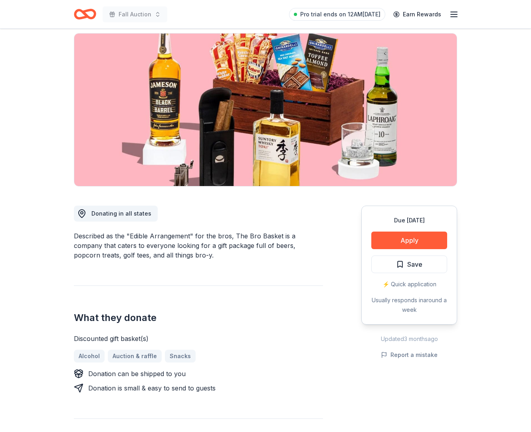
scroll to position [113, 0]
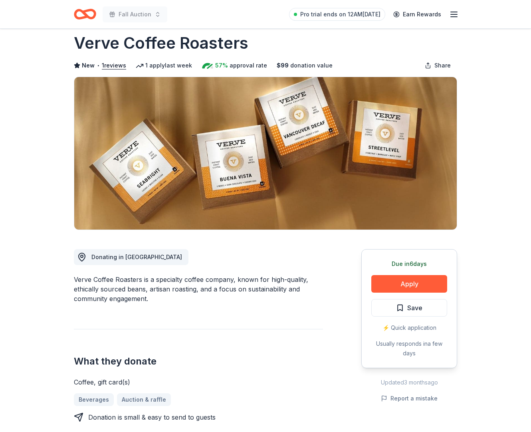
scroll to position [168, 0]
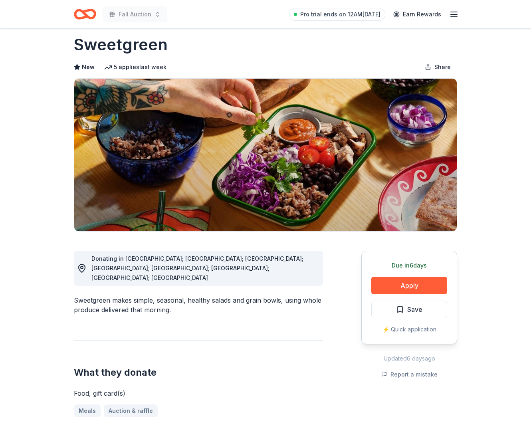
scroll to position [22, 0]
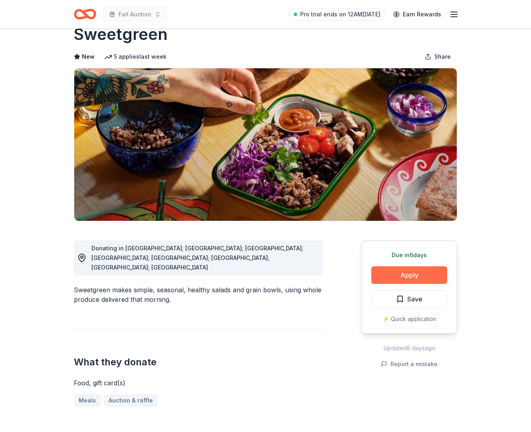
click at [391, 284] on button "Apply" at bounding box center [409, 275] width 76 height 18
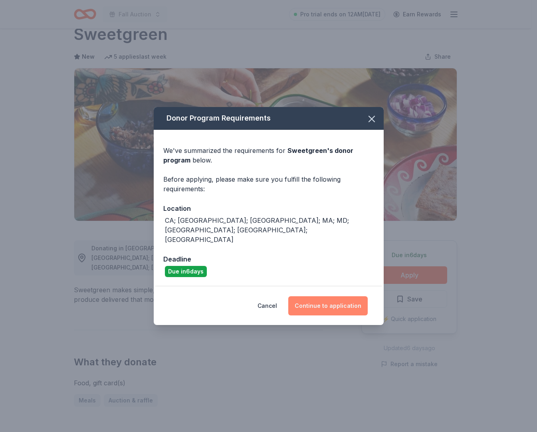
click at [310, 309] on button "Continue to application" at bounding box center [327, 305] width 79 height 19
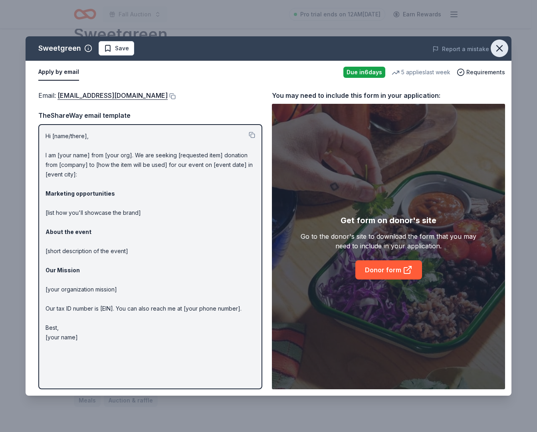
click at [494, 48] on icon "button" at bounding box center [499, 48] width 11 height 11
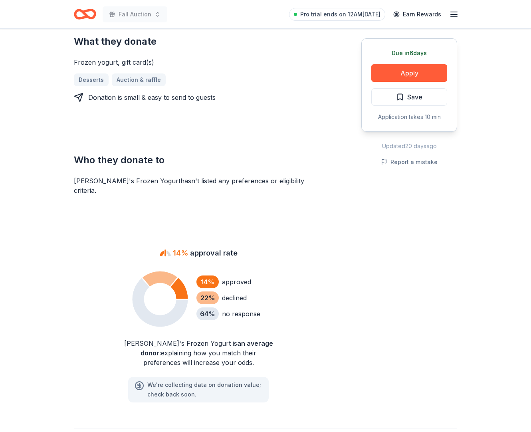
scroll to position [197, 0]
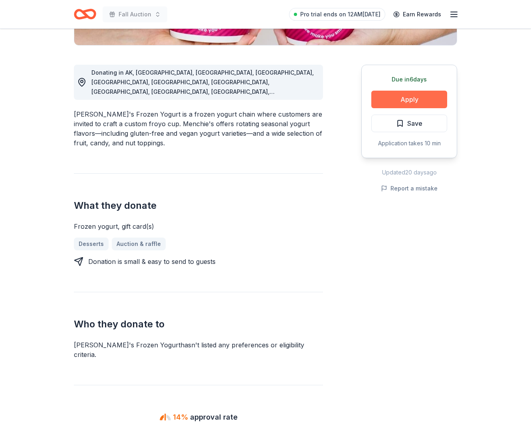
click at [388, 108] on button "Apply" at bounding box center [409, 100] width 76 height 18
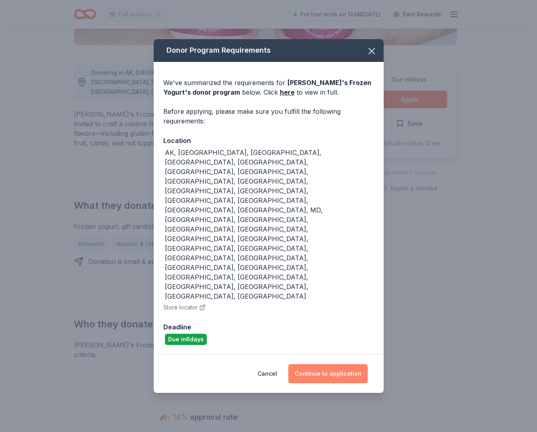
click at [316, 364] on button "Continue to application" at bounding box center [327, 373] width 79 height 19
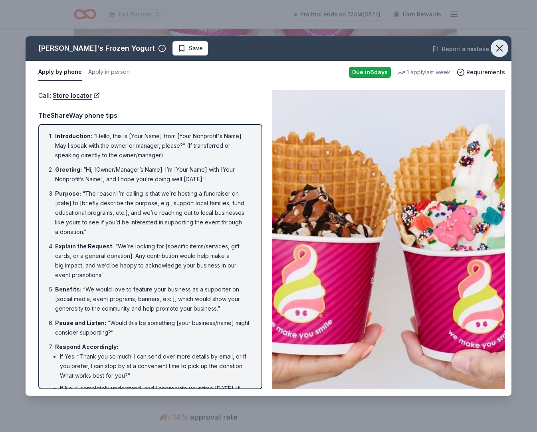
click at [496, 47] on icon "button" at bounding box center [499, 48] width 11 height 11
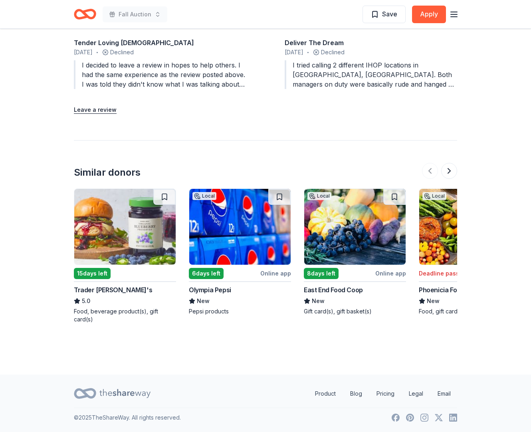
scroll to position [872, 0]
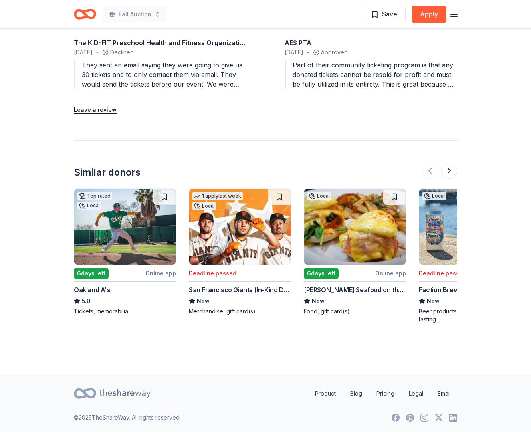
scroll to position [921, 0]
click at [446, 179] on button at bounding box center [449, 171] width 16 height 16
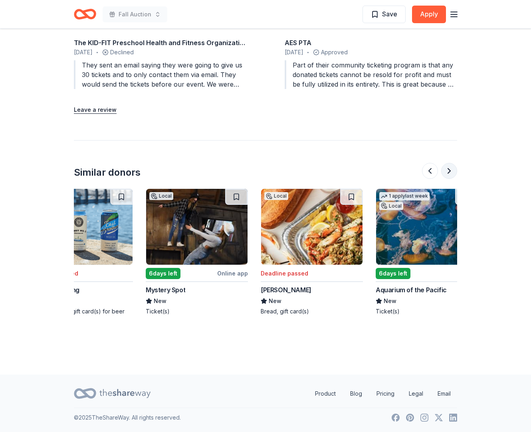
click at [446, 179] on button at bounding box center [449, 171] width 16 height 16
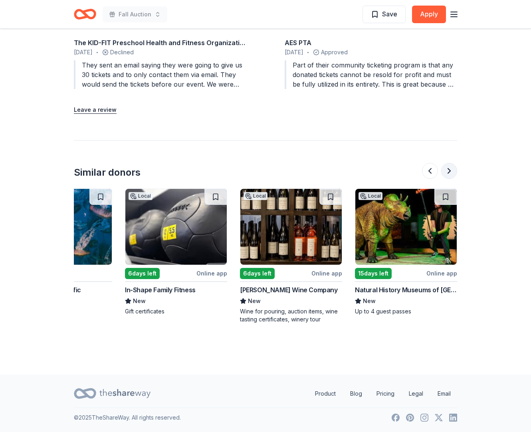
click at [446, 179] on button at bounding box center [449, 171] width 16 height 16
click at [446, 179] on div at bounding box center [439, 171] width 35 height 16
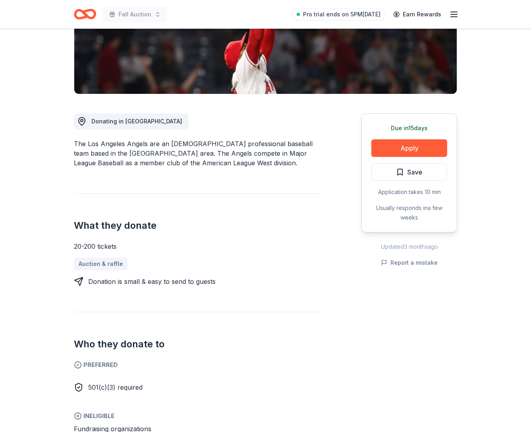
scroll to position [135, 0]
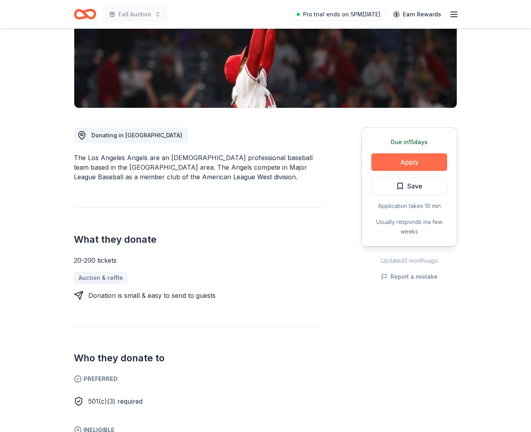
click at [391, 171] on button "Apply" at bounding box center [409, 162] width 76 height 18
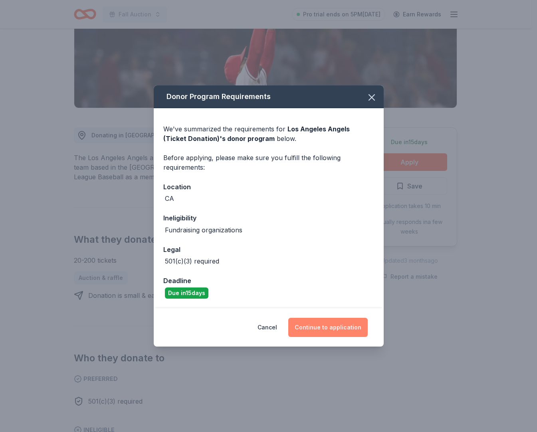
click at [315, 337] on button "Continue to application" at bounding box center [327, 327] width 79 height 19
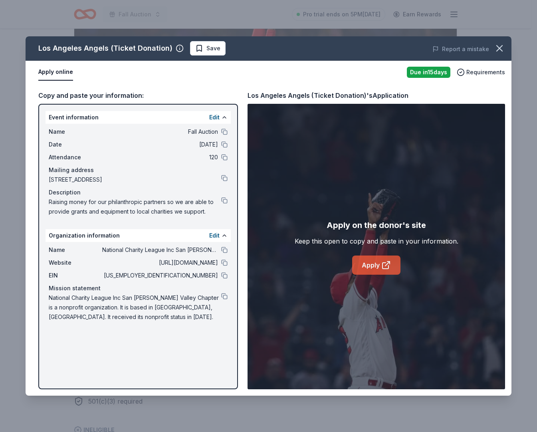
click at [376, 275] on link "Apply" at bounding box center [376, 265] width 48 height 19
click at [497, 50] on icon "button" at bounding box center [500, 49] width 6 height 6
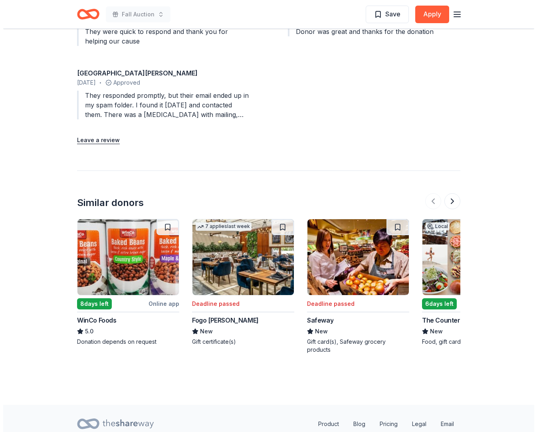
scroll to position [819, 0]
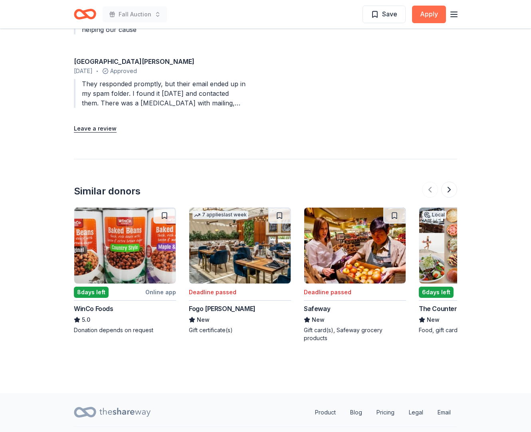
click at [427, 17] on button "Apply" at bounding box center [429, 15] width 34 height 18
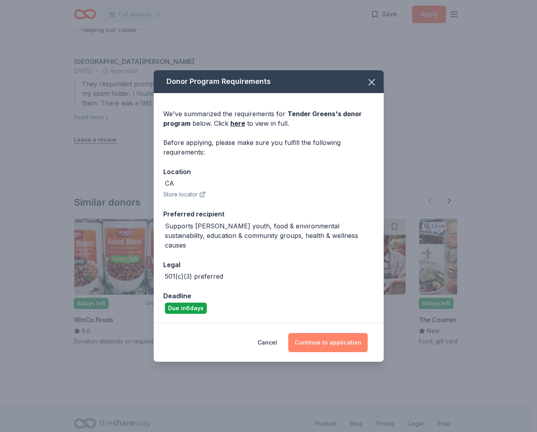
click at [320, 352] on button "Continue to application" at bounding box center [327, 342] width 79 height 19
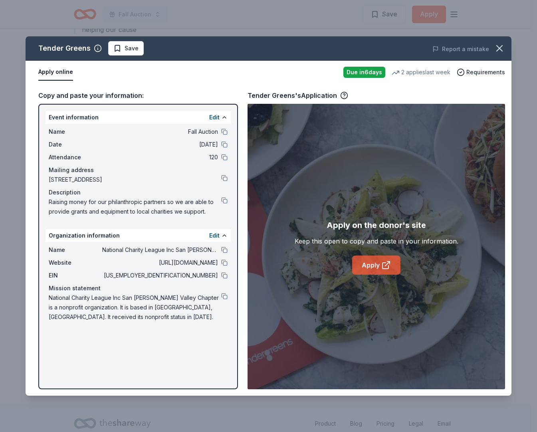
click at [375, 271] on link "Apply" at bounding box center [376, 265] width 48 height 19
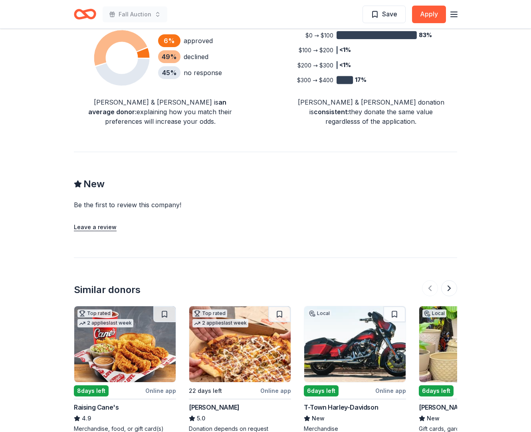
scroll to position [573, 0]
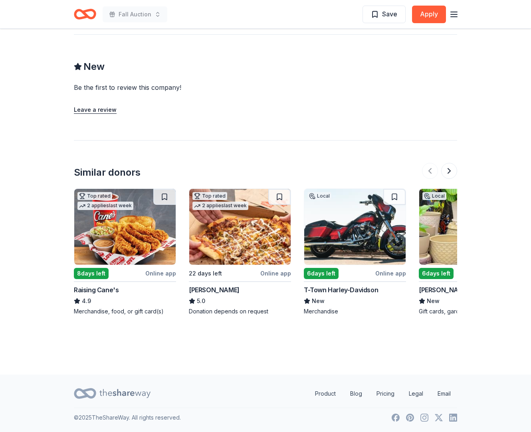
scroll to position [841, 0]
click at [448, 172] on button at bounding box center [449, 171] width 16 height 16
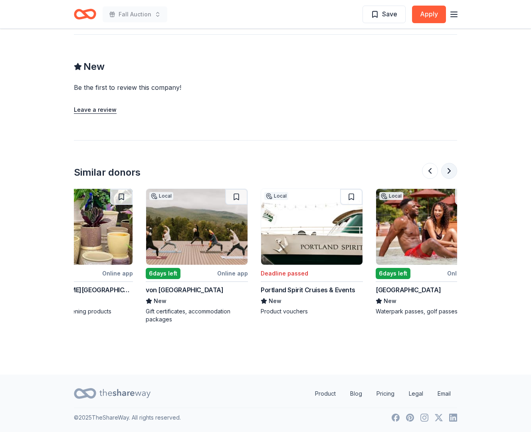
click at [448, 172] on button at bounding box center [449, 171] width 16 height 16
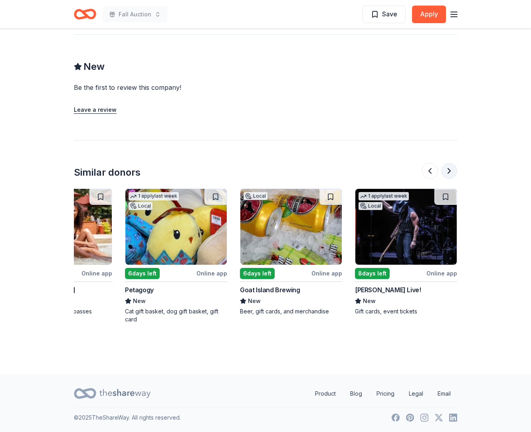
scroll to position [0, 776]
click at [448, 172] on button at bounding box center [449, 171] width 16 height 16
click at [425, 173] on button at bounding box center [430, 171] width 16 height 16
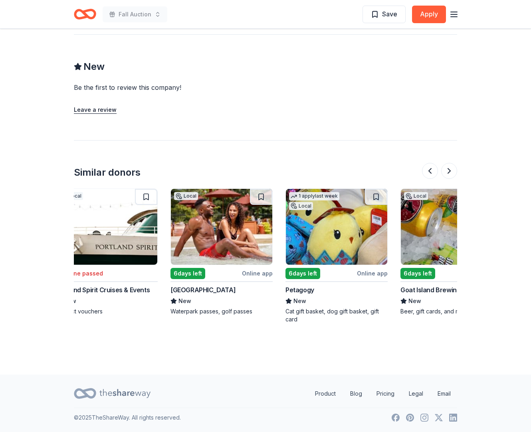
scroll to position [0, 517]
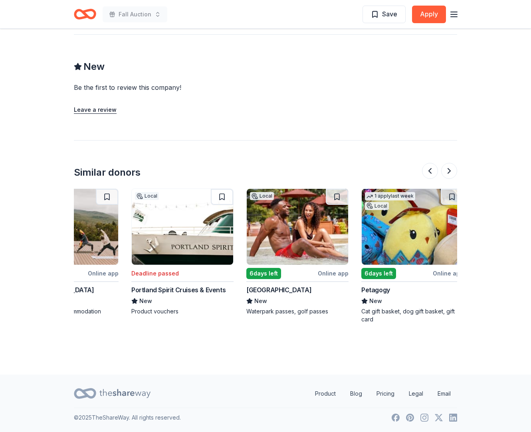
click at [348, 237] on img at bounding box center [297, 227] width 101 height 76
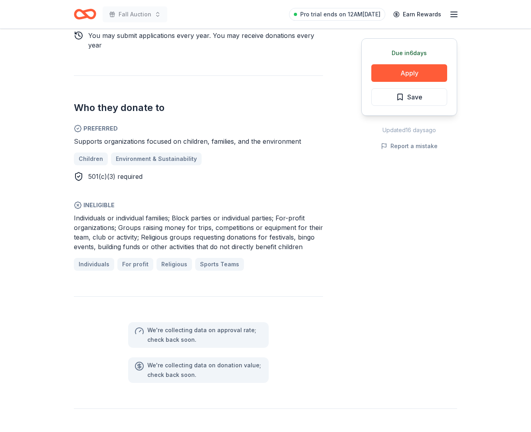
scroll to position [490, 0]
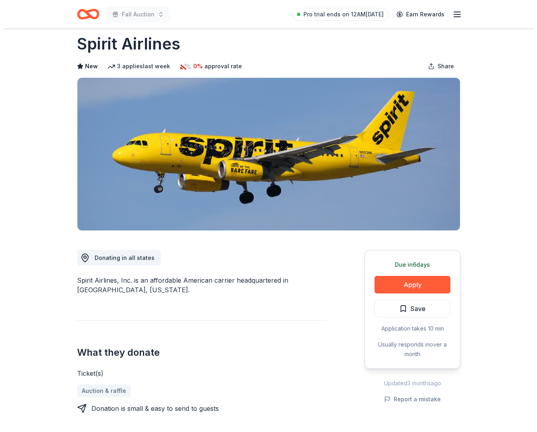
scroll to position [25, 0]
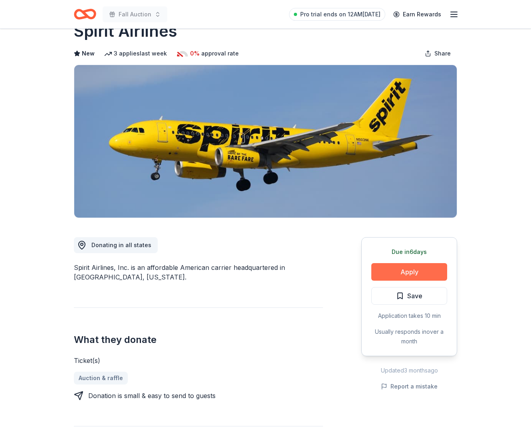
click at [397, 281] on button "Apply" at bounding box center [409, 272] width 76 height 18
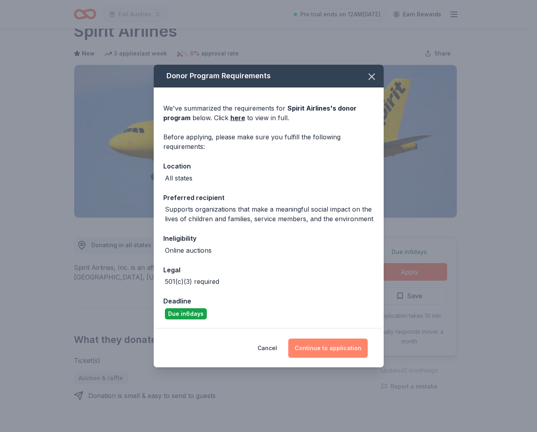
click at [324, 358] on button "Continue to application" at bounding box center [327, 348] width 79 height 19
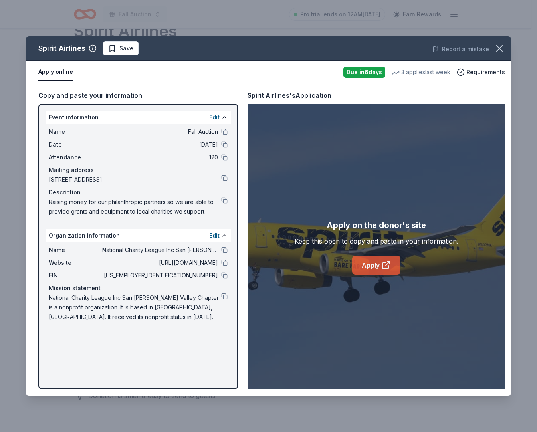
click at [374, 269] on link "Apply" at bounding box center [376, 265] width 48 height 19
click at [221, 253] on button at bounding box center [224, 250] width 6 height 6
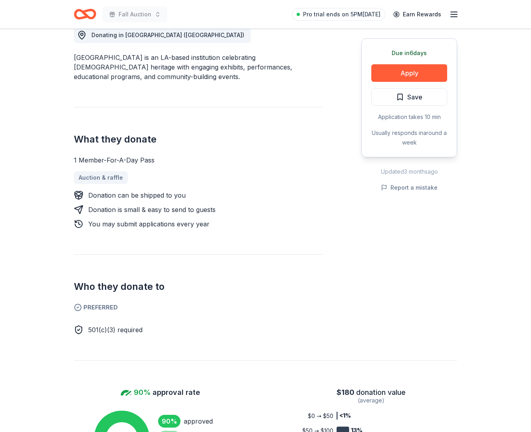
scroll to position [146, 0]
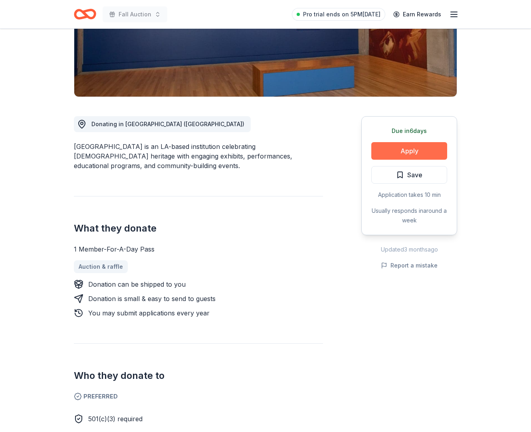
click at [380, 160] on button "Apply" at bounding box center [409, 151] width 76 height 18
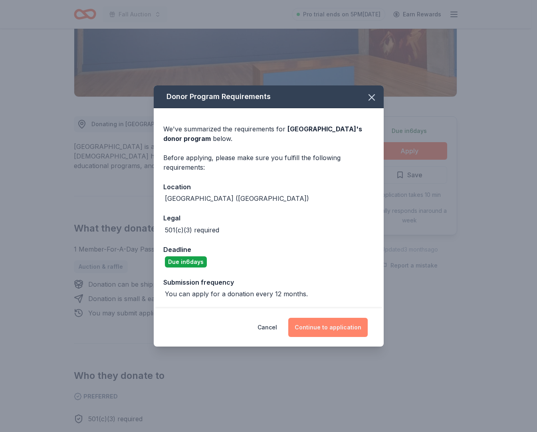
click at [325, 337] on button "Continue to application" at bounding box center [327, 327] width 79 height 19
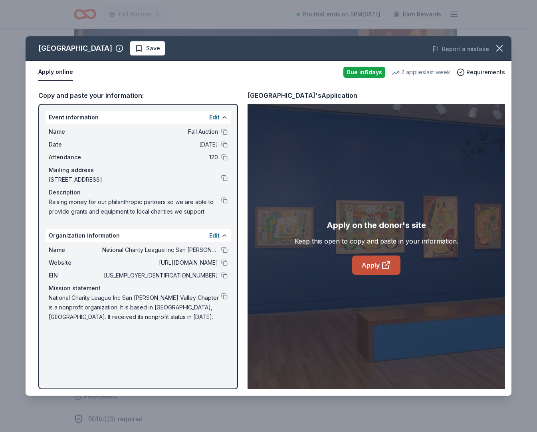
click at [376, 273] on link "Apply" at bounding box center [376, 265] width 48 height 19
click at [221, 253] on button at bounding box center [224, 250] width 6 height 6
click at [496, 50] on icon "button" at bounding box center [499, 48] width 11 height 11
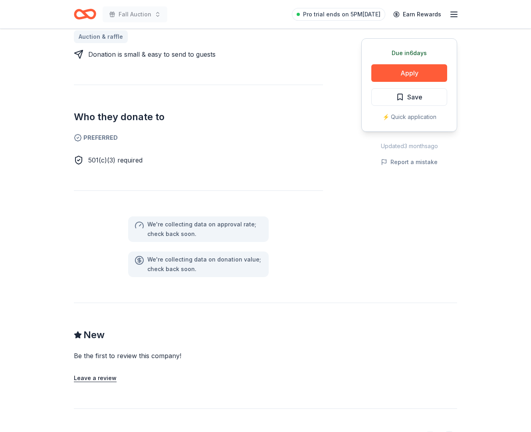
scroll to position [240, 0]
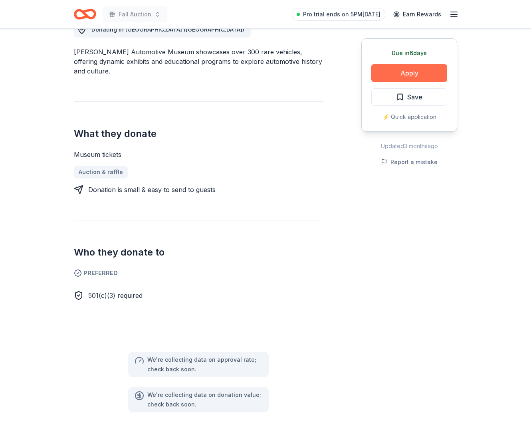
click at [390, 82] on button "Apply" at bounding box center [409, 73] width 76 height 18
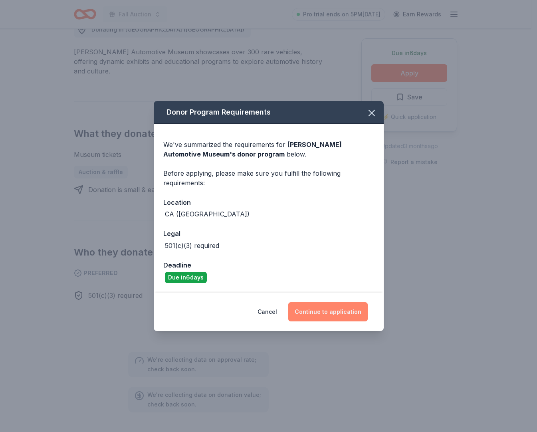
click at [323, 321] on button "Continue to application" at bounding box center [327, 311] width 79 height 19
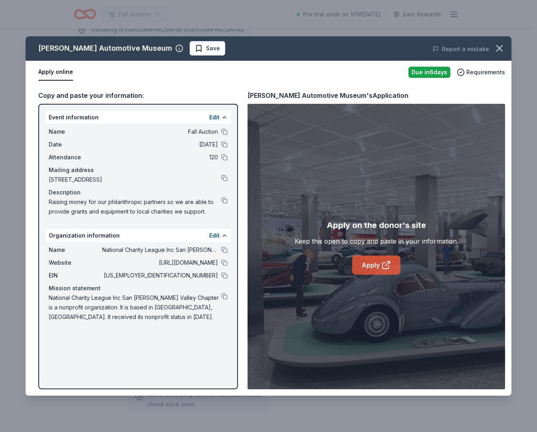
click at [379, 271] on link "Apply" at bounding box center [376, 265] width 48 height 19
click at [222, 253] on button at bounding box center [224, 250] width 6 height 6
click at [494, 50] on icon "button" at bounding box center [499, 48] width 11 height 11
